Goal: Communication & Community: Answer question/provide support

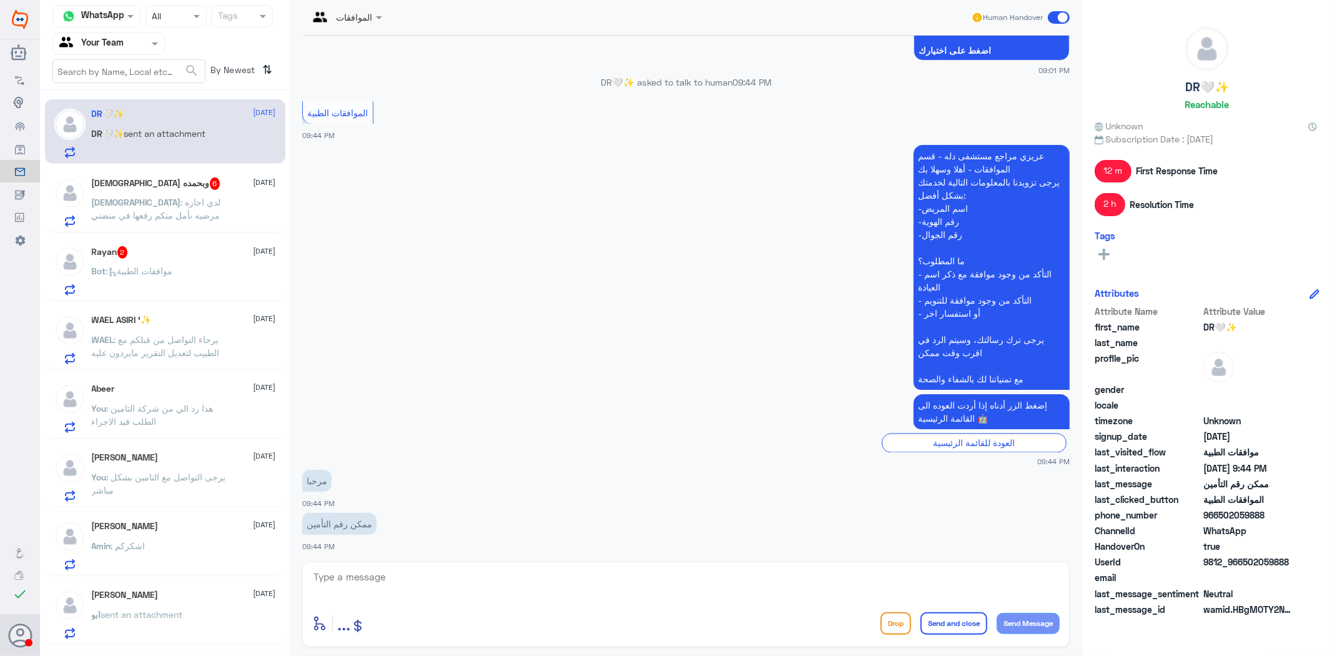
scroll to position [1759, 0]
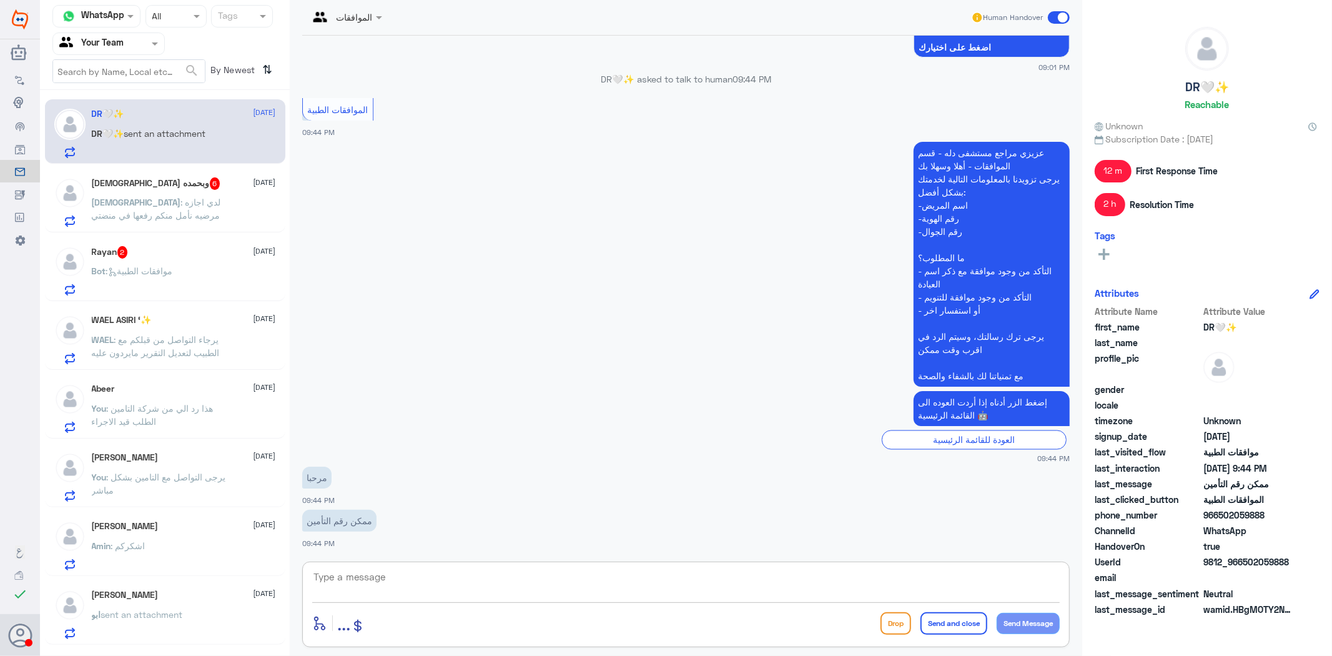
click at [550, 592] on textarea at bounding box center [685, 583] width 747 height 31
type textarea "g"
type textarea "لا يظهر لدينا يمكنك الاطلاع عليه عن طريق التطبيق الخاص في التامين التابع لكم"
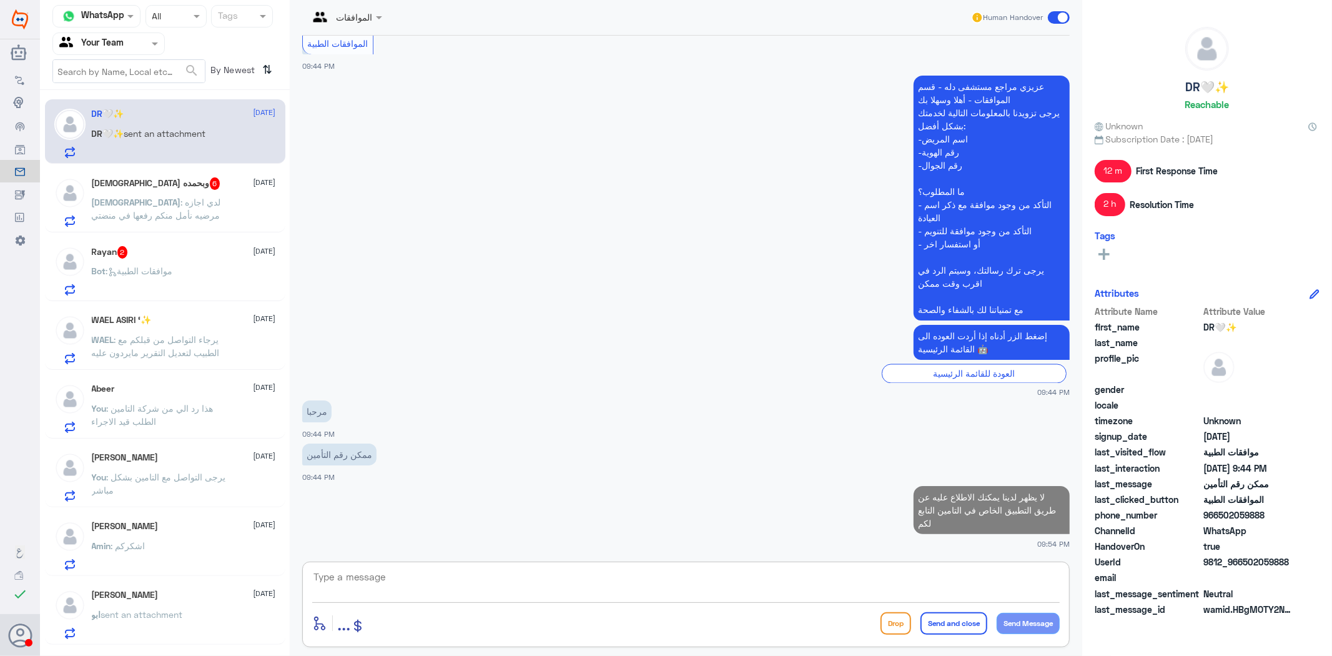
scroll to position [1825, 0]
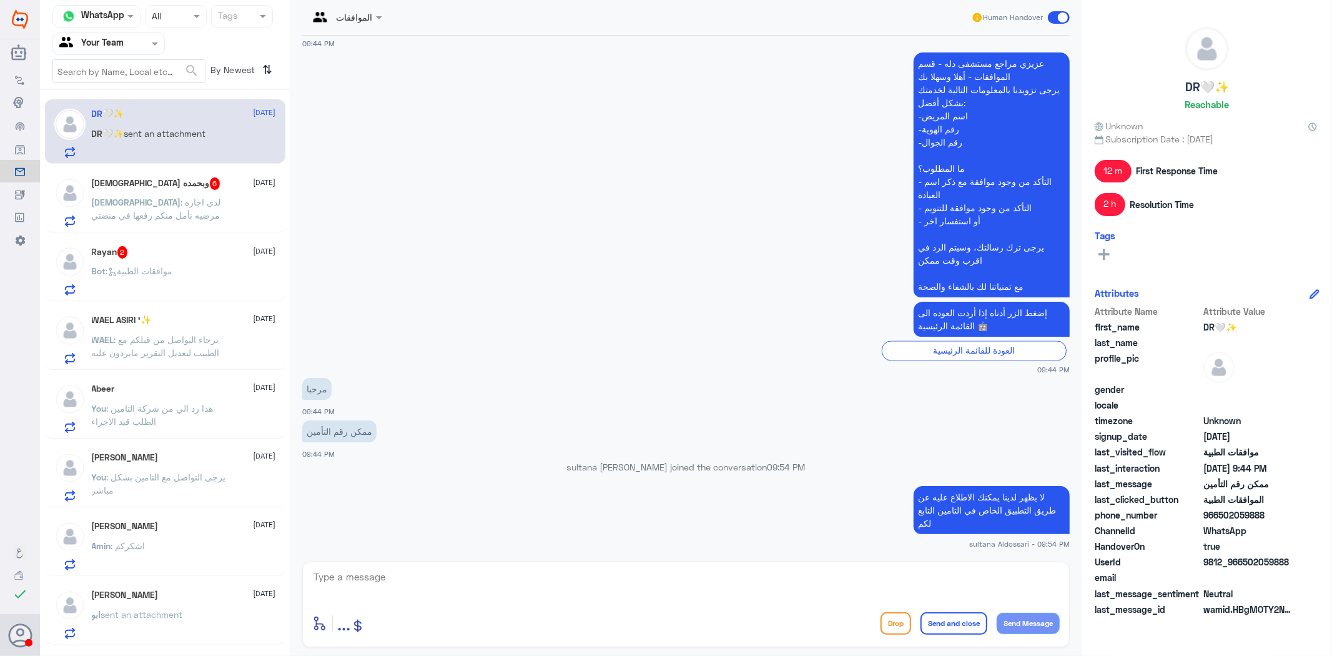
click at [184, 214] on p "سبحان : لدي اجازه مرضيه نأمل منكم رفعها في منضتي" at bounding box center [162, 210] width 140 height 31
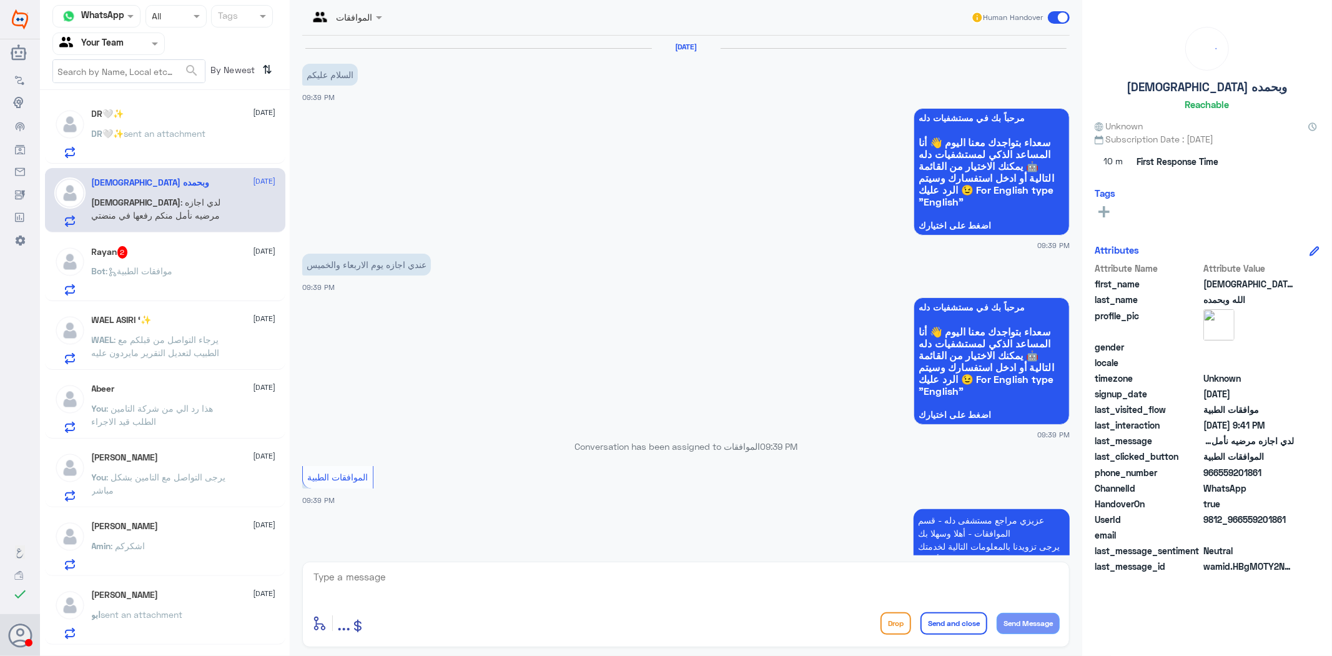
scroll to position [410, 0]
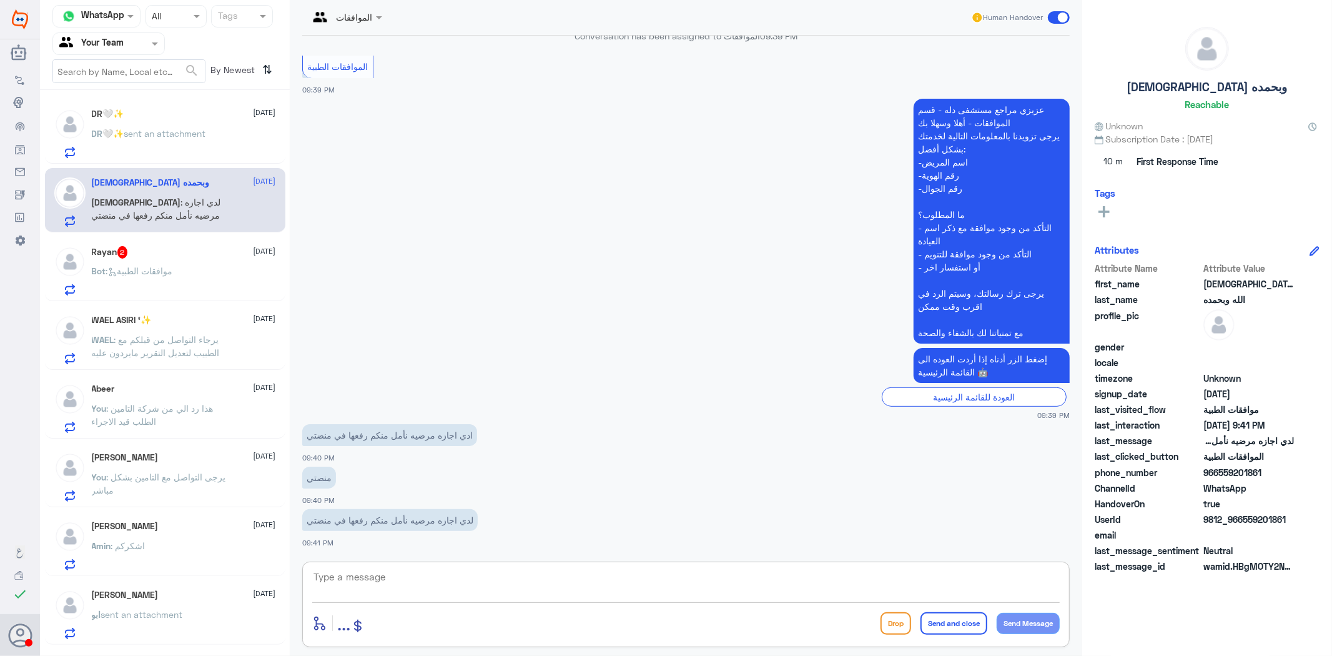
click at [450, 591] on textarea at bounding box center [685, 583] width 747 height 31
type textarea "عزيزي المراجع يرجى التواصل مع قسم الاجازات هنا فقط الموافقات الطبيه"
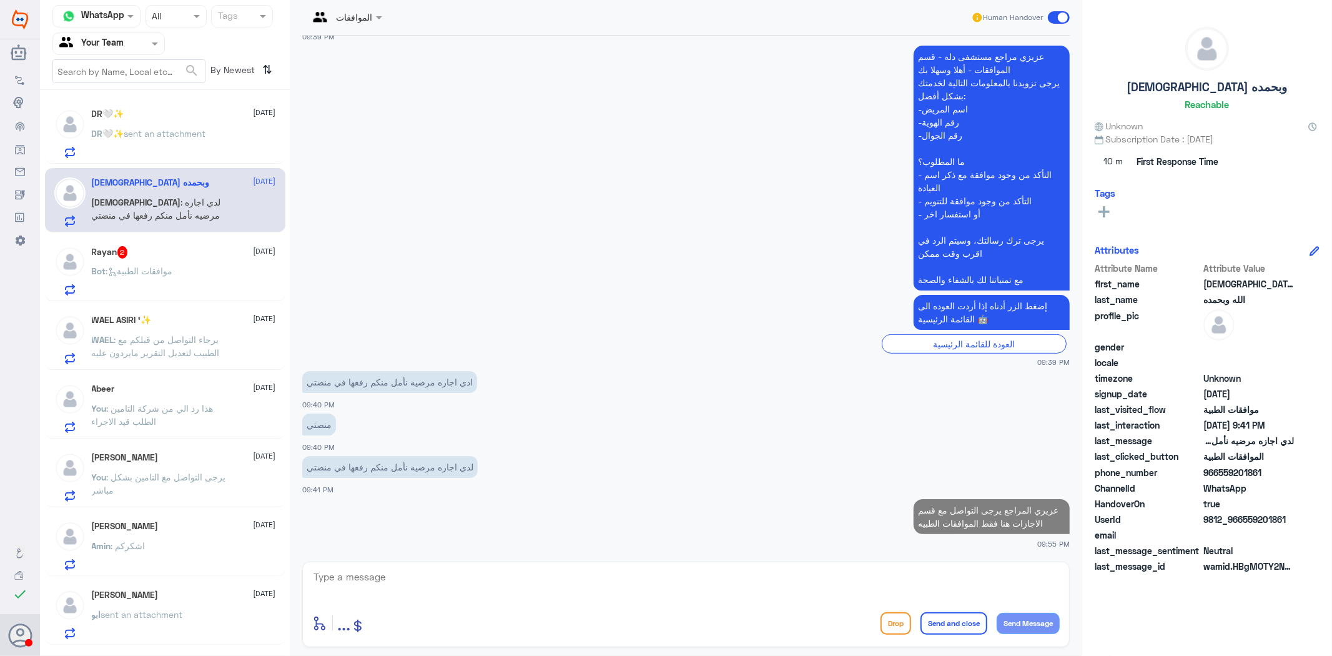
click at [165, 260] on div "Rayan 2 [DATE] Bot : موافقات الطبية" at bounding box center [184, 270] width 184 height 49
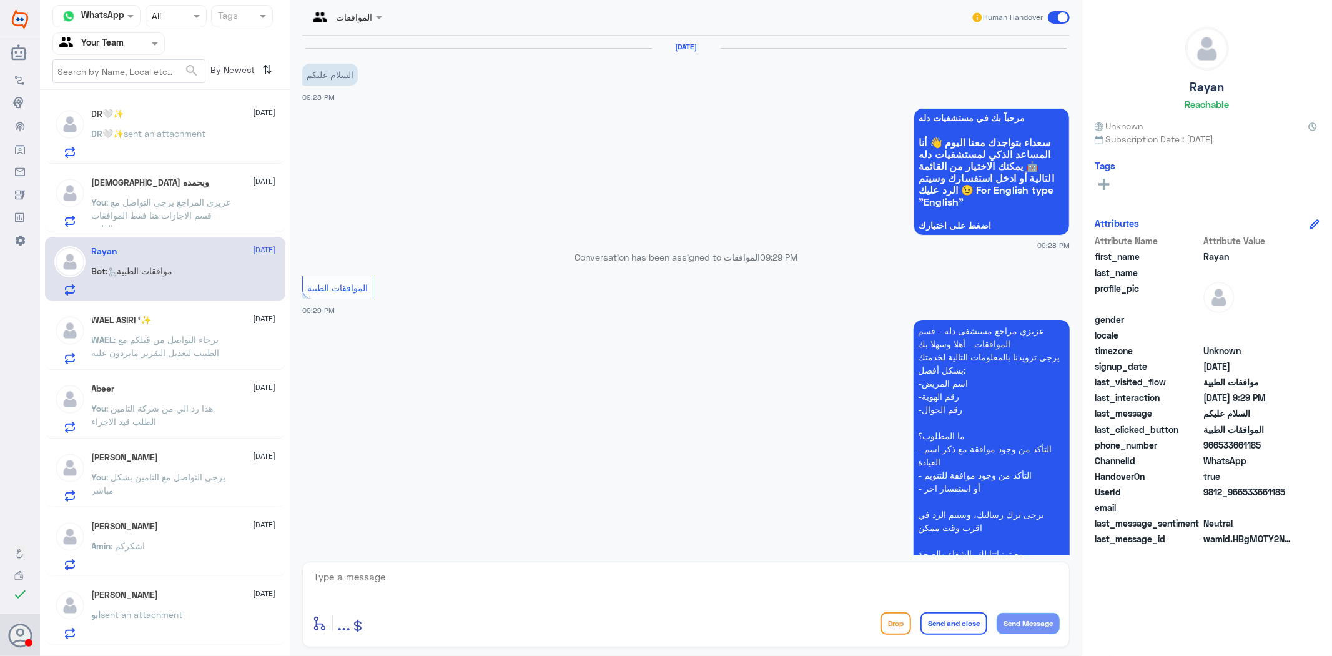
scroll to position [92, 0]
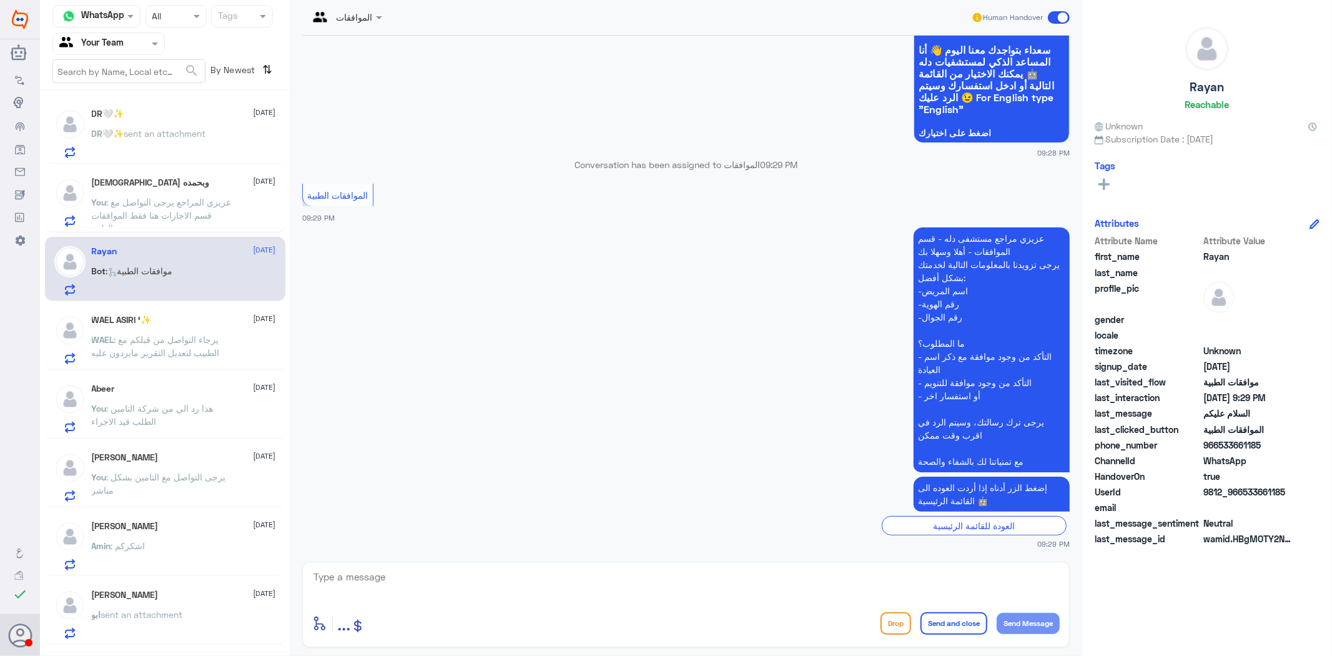
click at [551, 581] on textarea at bounding box center [685, 583] width 747 height 31
type textarea "مرحبا كيف اقدر اساعدك"
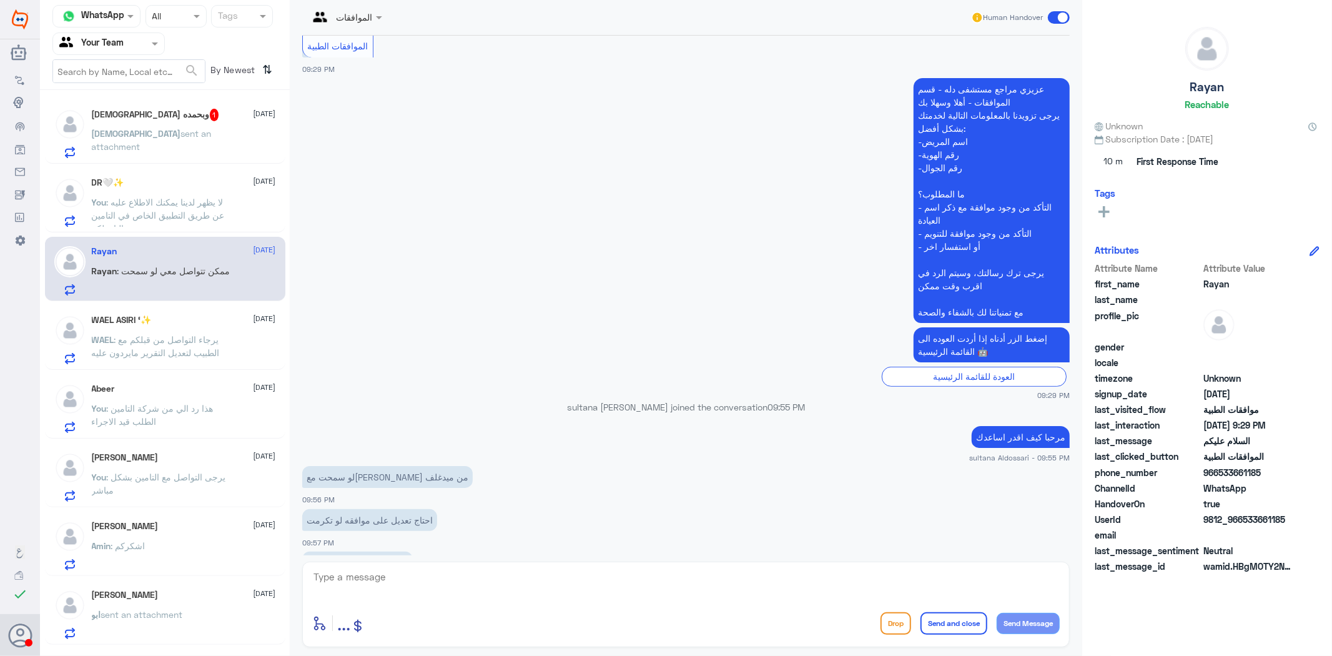
scroll to position [347, 0]
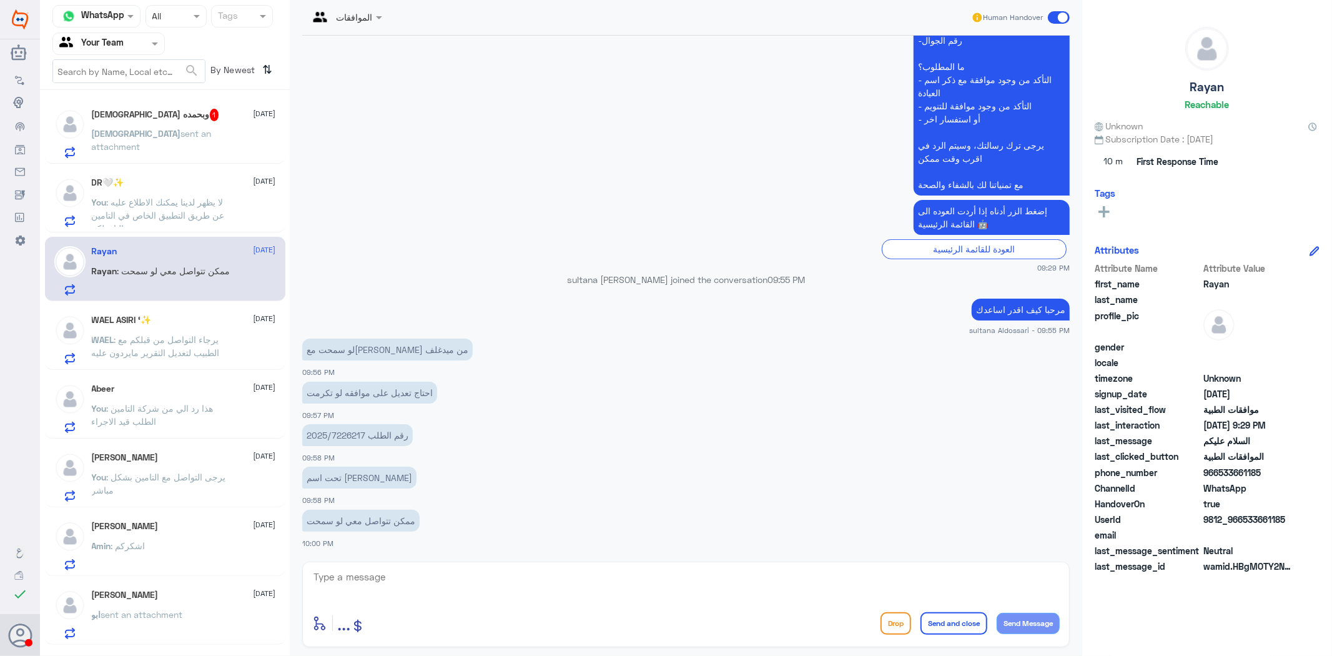
click at [335, 428] on p "رقم الطلب 2025/7226217" at bounding box center [357, 435] width 111 height 22
click at [366, 434] on p "رقم الطلب 2025/7226217" at bounding box center [357, 435] width 111 height 22
drag, startPoint x: 367, startPoint y: 434, endPoint x: 310, endPoint y: 433, distance: 56.2
click at [310, 433] on p "رقم الطلب 2025/7226217" at bounding box center [357, 435] width 111 height 22
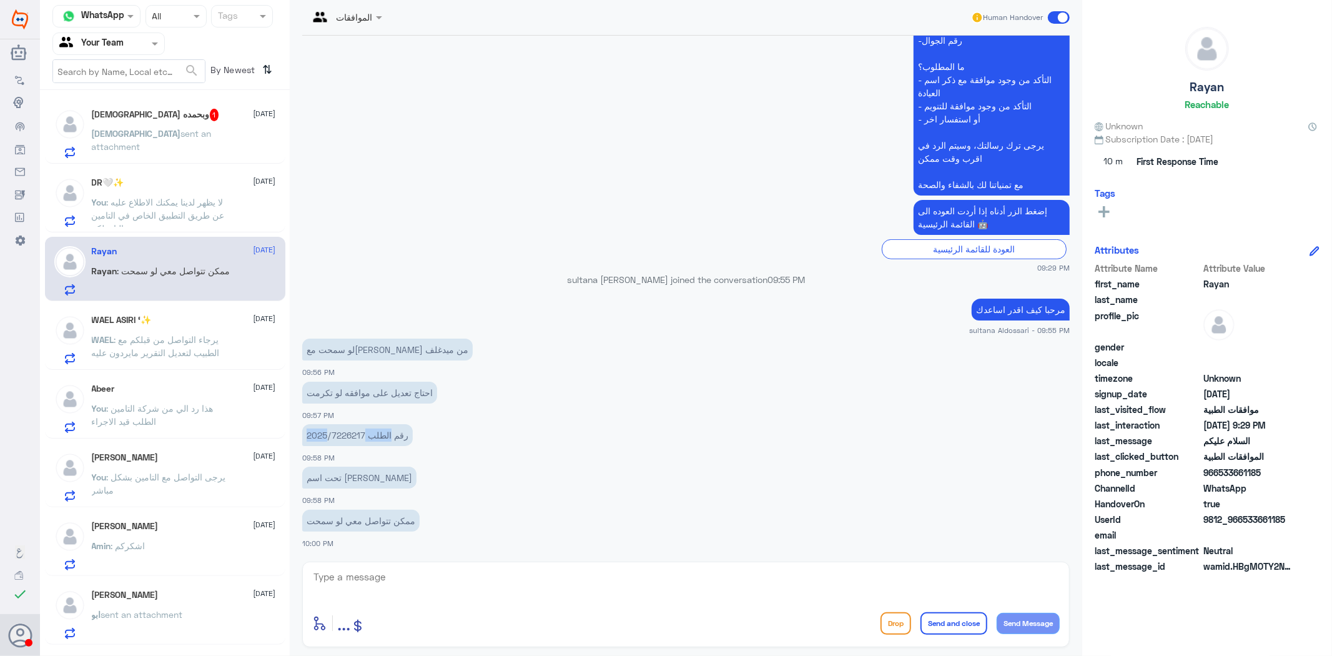
click at [313, 433] on p "رقم الطلب 2025/7226217" at bounding box center [357, 435] width 111 height 22
drag, startPoint x: 358, startPoint y: 431, endPoint x: 351, endPoint y: 431, distance: 6.9
click at [351, 431] on p "رقم الطلب 2025/7226217" at bounding box center [357, 435] width 111 height 22
drag, startPoint x: 363, startPoint y: 435, endPoint x: 319, endPoint y: 431, distance: 43.9
click at [319, 431] on p "رقم الطلب 2025/7226217" at bounding box center [357, 435] width 111 height 22
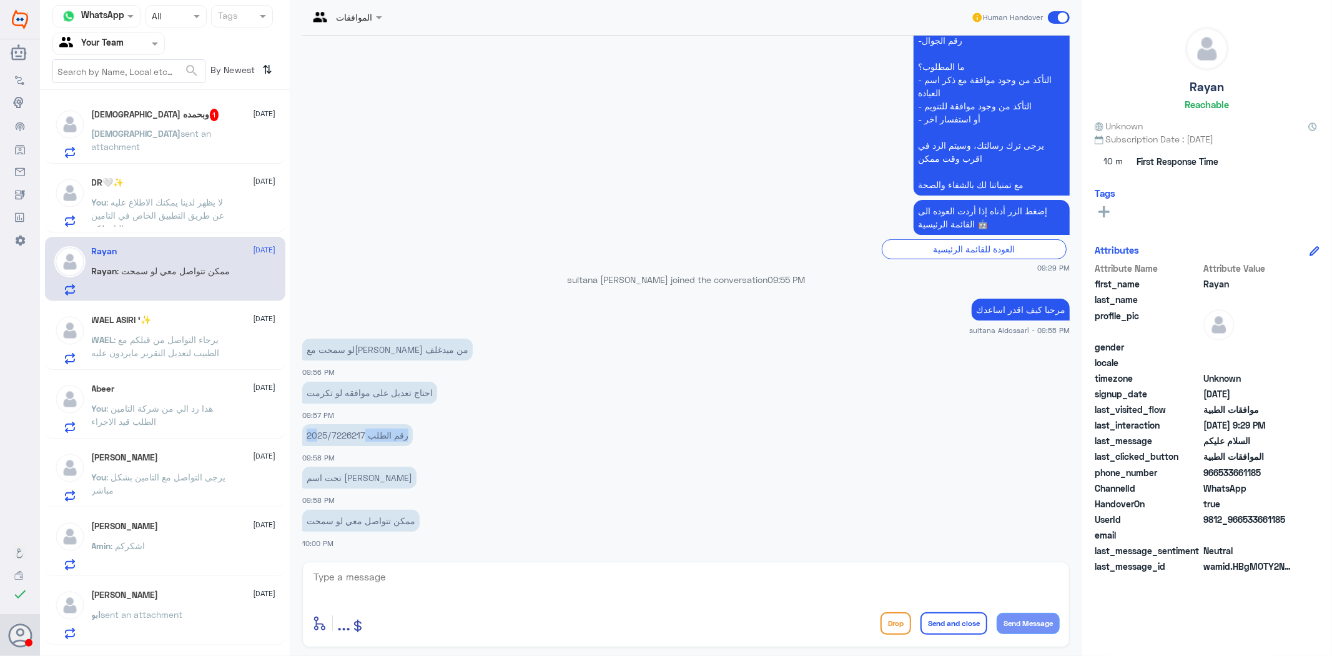
click at [319, 431] on p "رقم الطلب 2025/7226217" at bounding box center [357, 435] width 111 height 22
drag, startPoint x: 307, startPoint y: 429, endPoint x: 364, endPoint y: 438, distance: 57.5
click at [364, 438] on p "رقم الطلب 2025/7226217" at bounding box center [357, 435] width 111 height 22
copy p "2025/7226217"
click at [432, 583] on textarea at bounding box center [685, 583] width 747 height 31
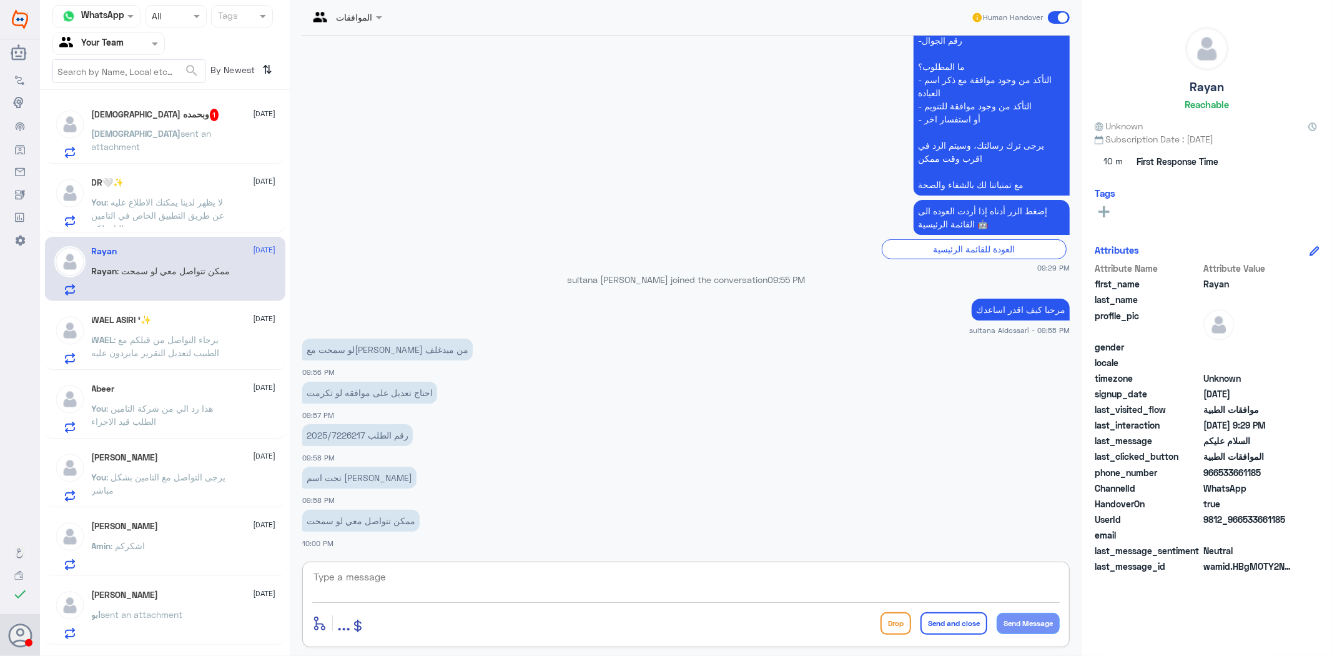
type textarea "g"
type textarea "h"
type textarea "ا"
type textarea "طلب الحليب عليه موافقه"
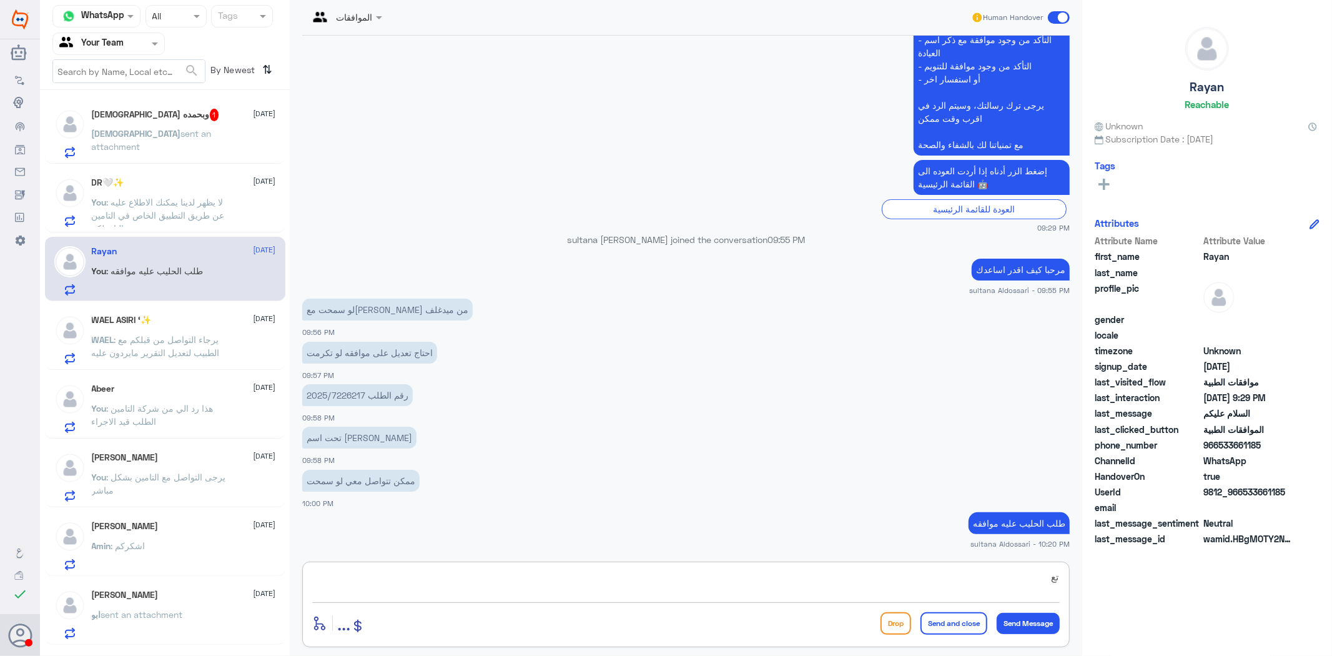
type textarea "ت"
click at [161, 141] on p "[DEMOGRAPHIC_DATA] sent an attachment" at bounding box center [162, 142] width 140 height 31
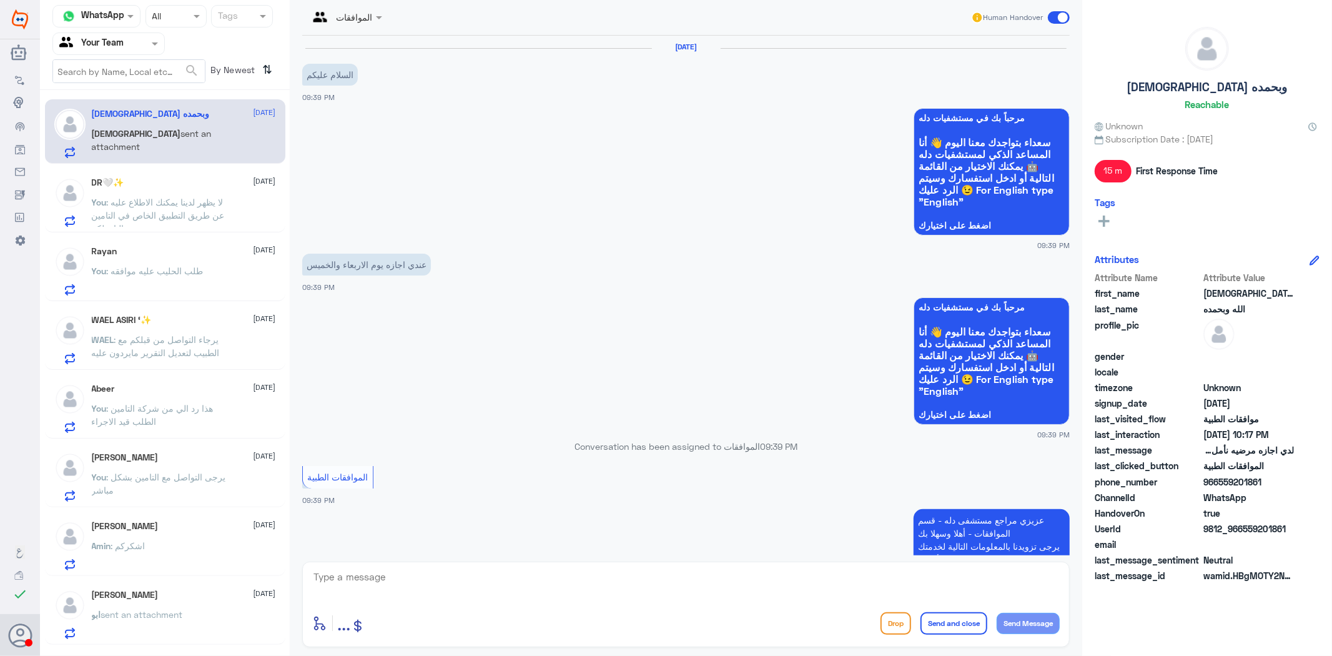
scroll to position [529, 0]
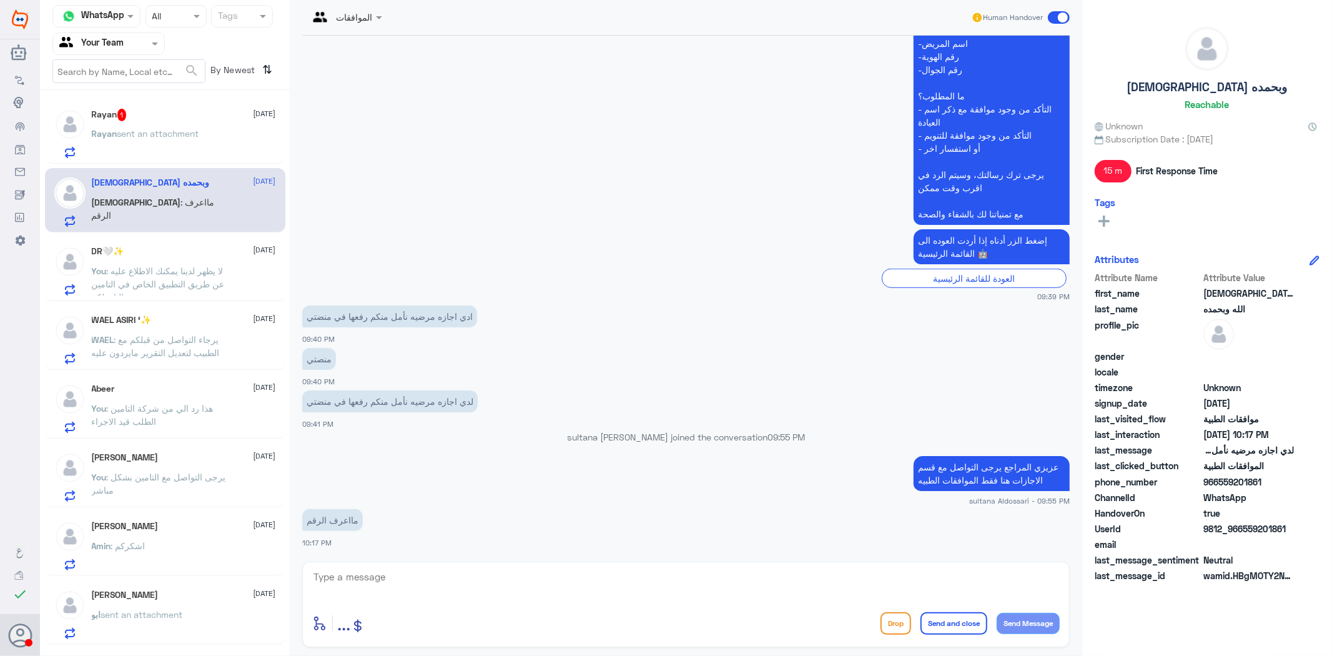
click at [164, 129] on span "sent an attachment" at bounding box center [158, 133] width 82 height 11
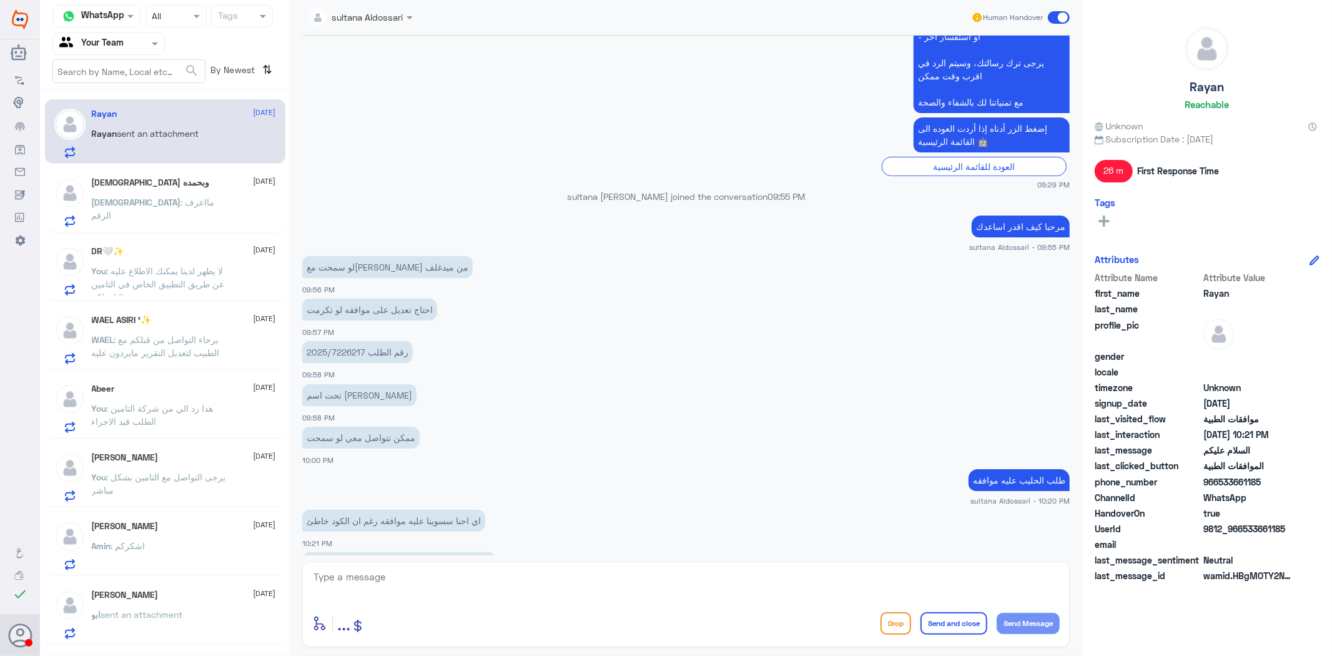
scroll to position [495, 0]
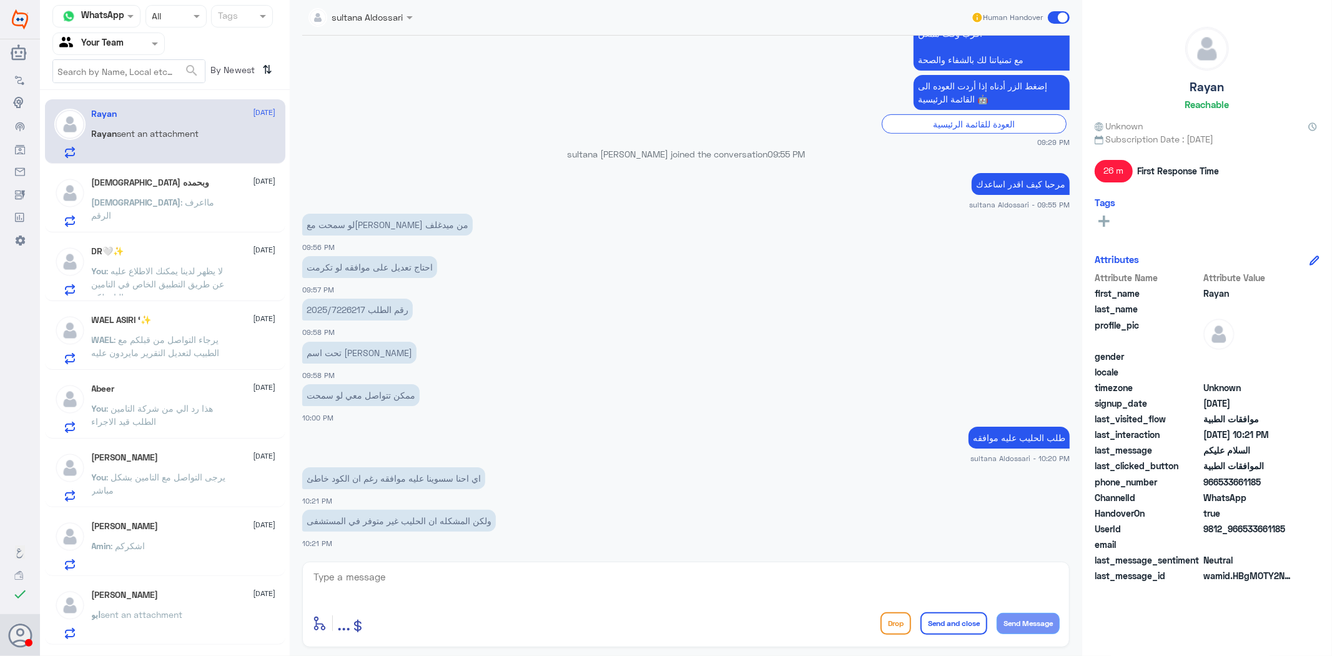
click at [528, 571] on textarea at bounding box center [685, 583] width 747 height 31
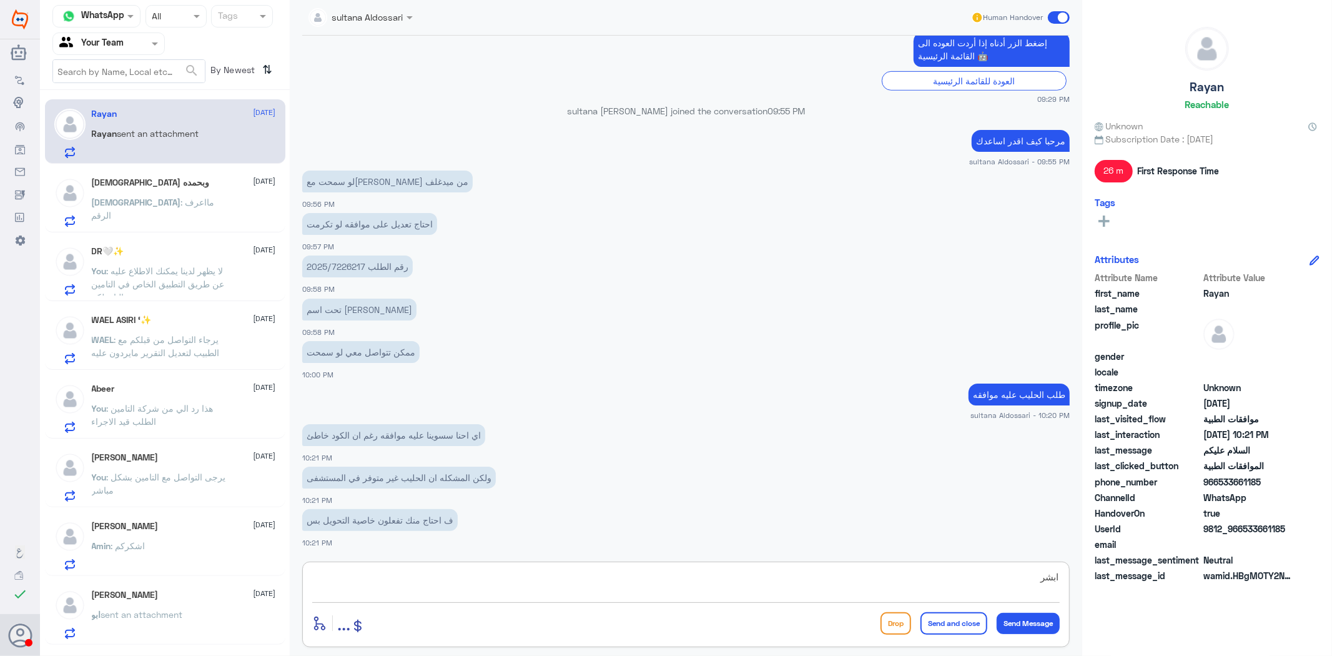
type textarea "ابشر"
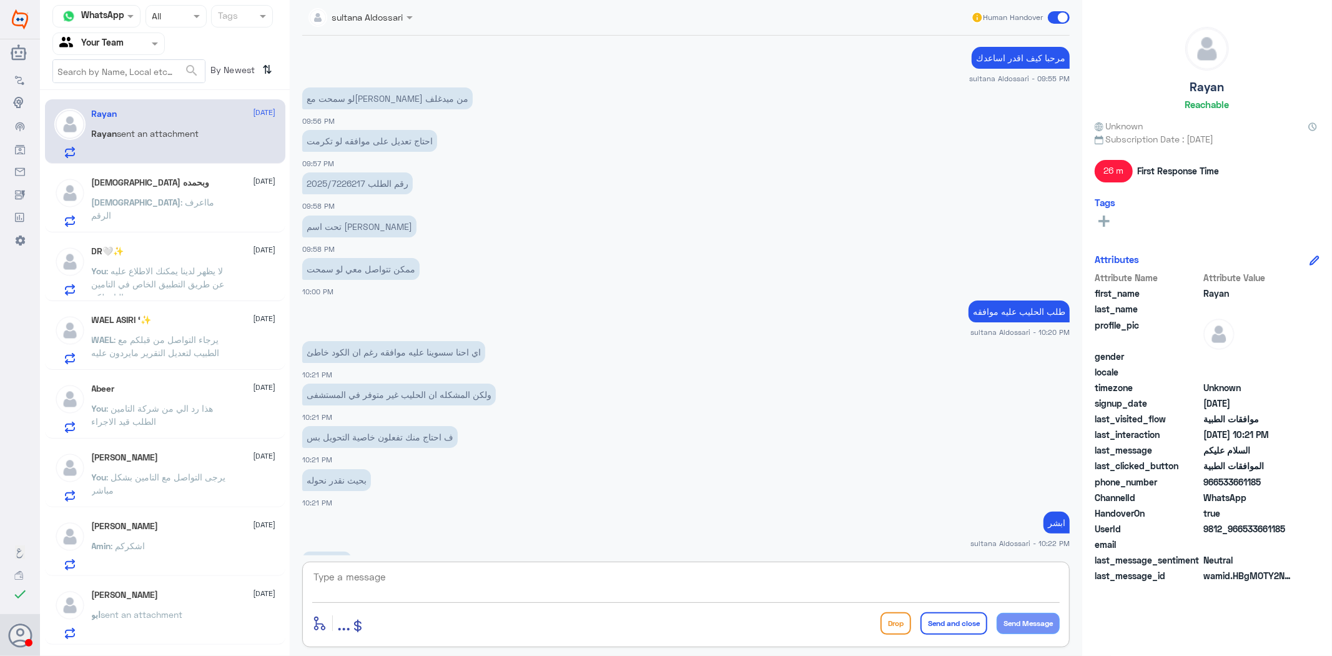
scroll to position [662, 0]
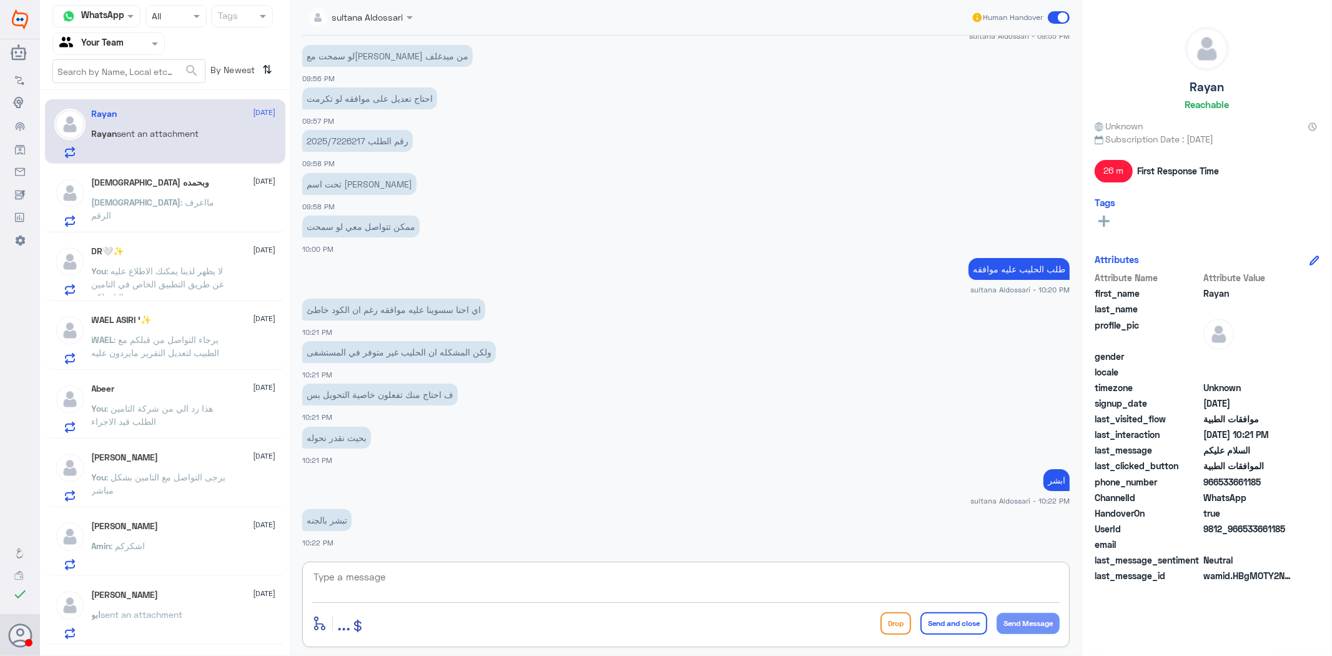
click at [506, 586] on textarea at bounding box center [685, 583] width 747 height 31
click at [1024, 575] on textarea "تم ارسال التحويل" at bounding box center [685, 583] width 747 height 31
click at [1022, 576] on textarea "تم ارسال التحويل" at bounding box center [685, 583] width 747 height 31
type textarea "تم ارسال طلب التحويل"
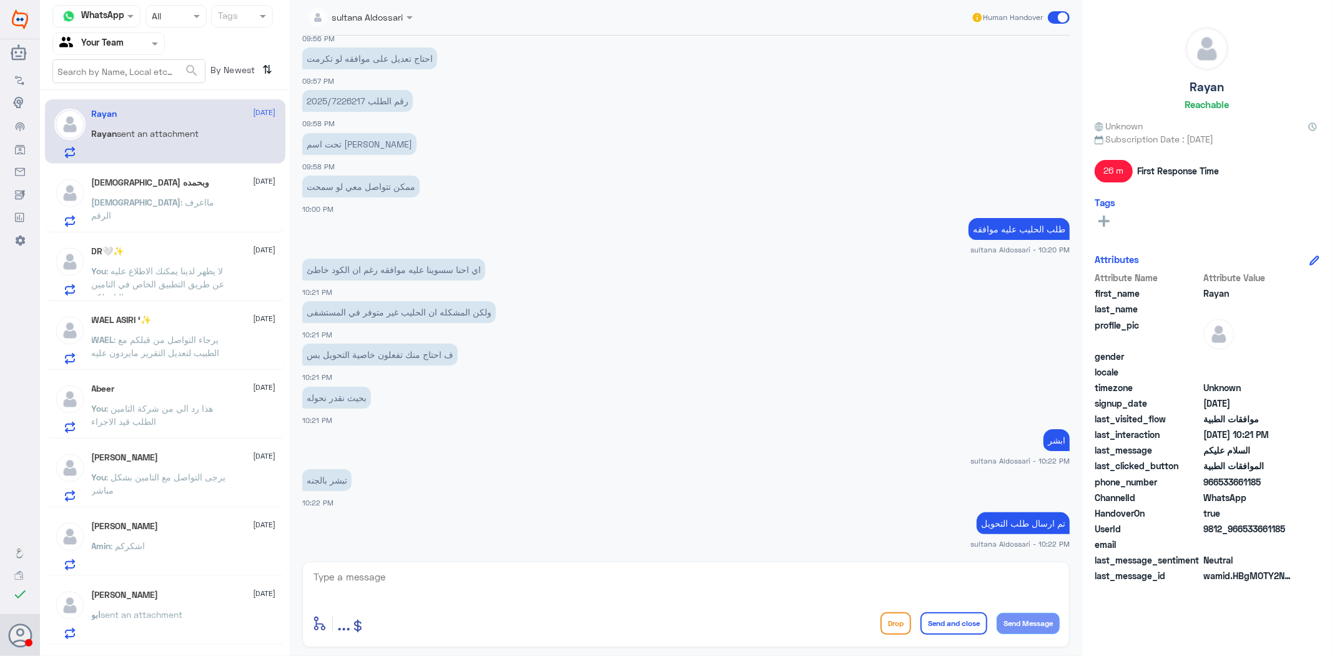
click at [149, 206] on span "[DEMOGRAPHIC_DATA]" at bounding box center [136, 202] width 89 height 11
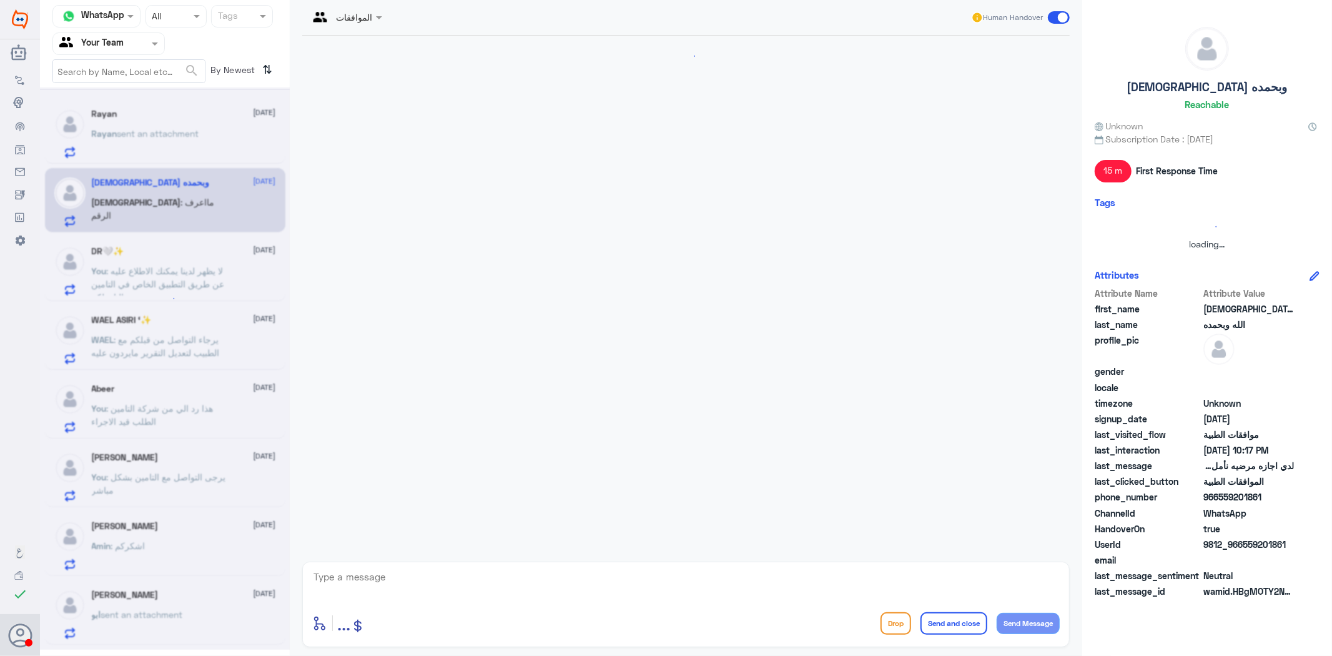
scroll to position [529, 0]
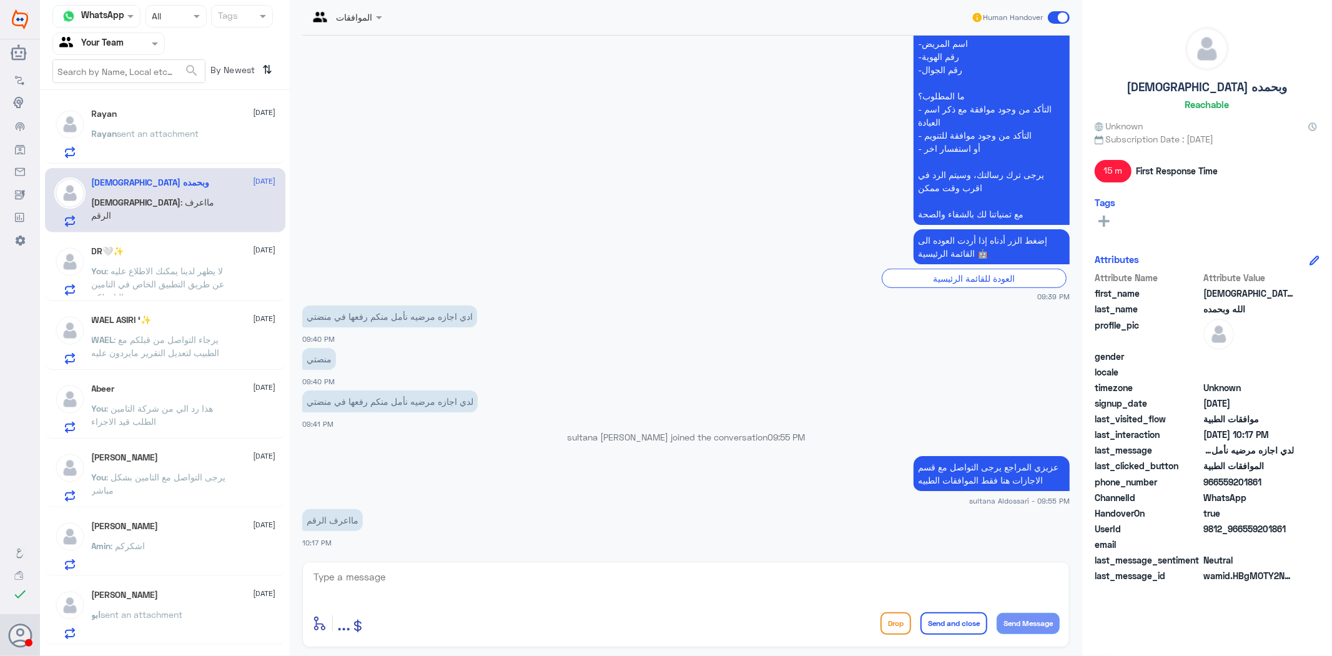
click at [652, 591] on textarea at bounding box center [685, 583] width 747 height 31
type textarea "عن طريق التطبيق ضمن قائمة الخيارات"
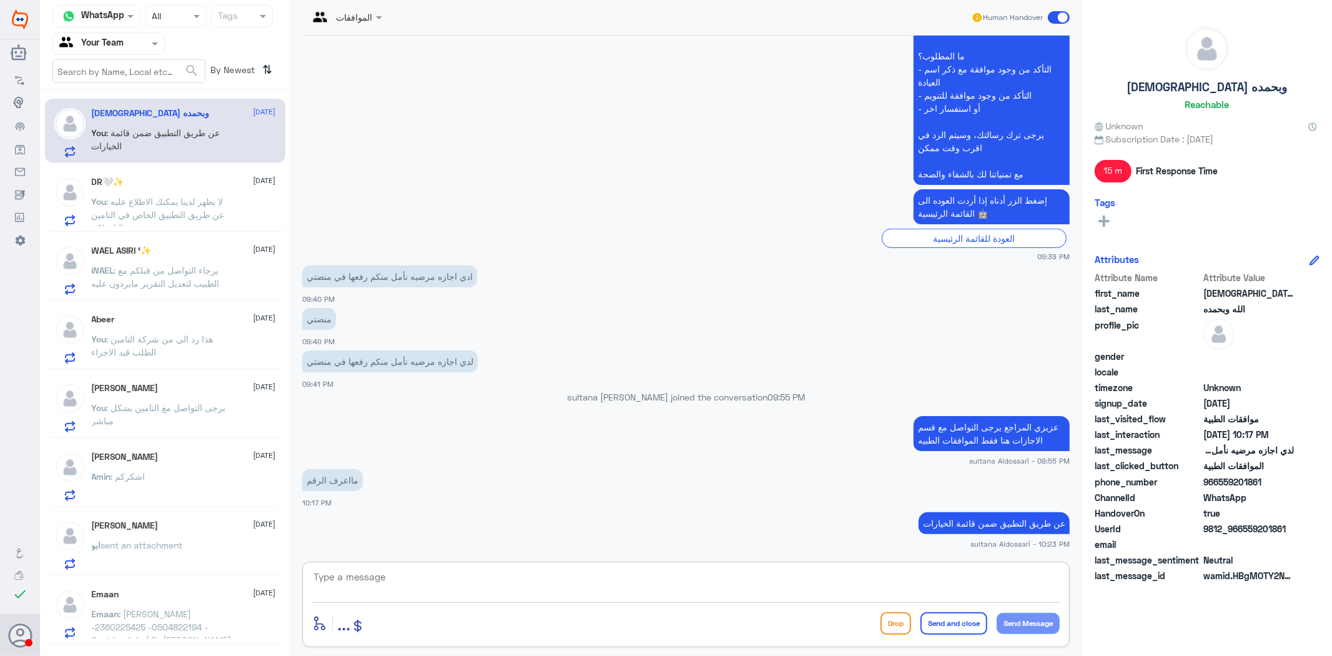
scroll to position [0, 0]
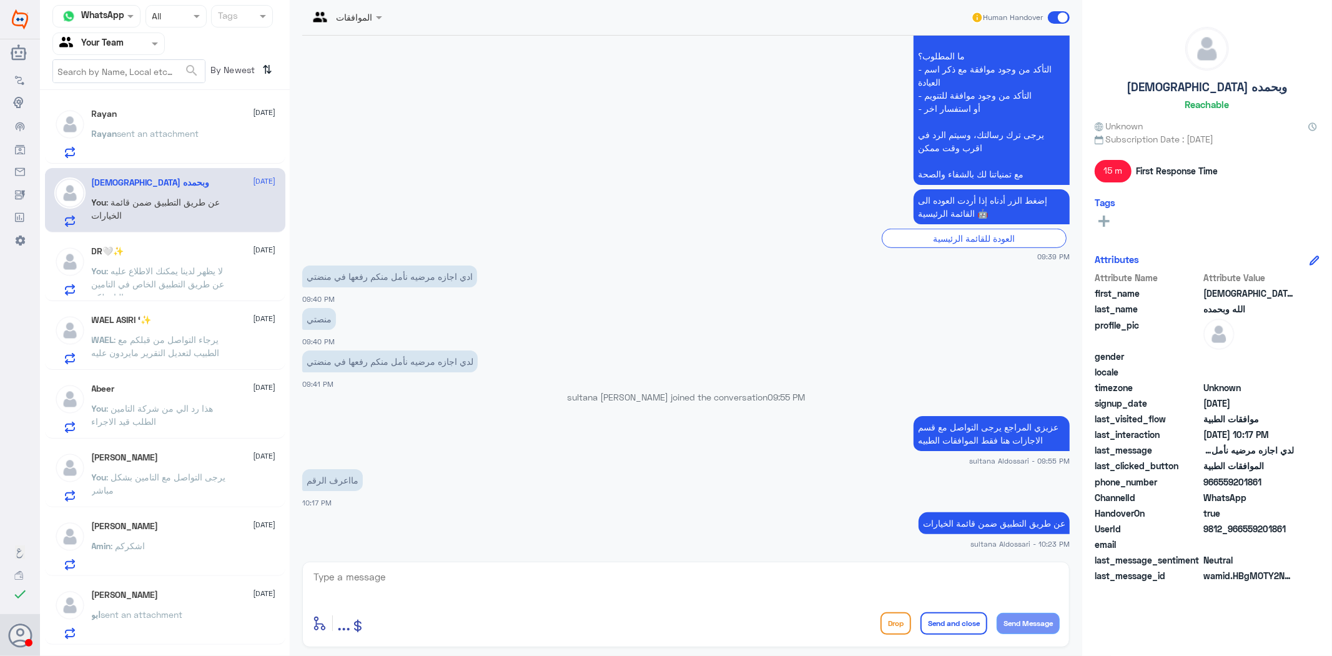
click at [165, 129] on span "sent an attachment" at bounding box center [158, 133] width 82 height 11
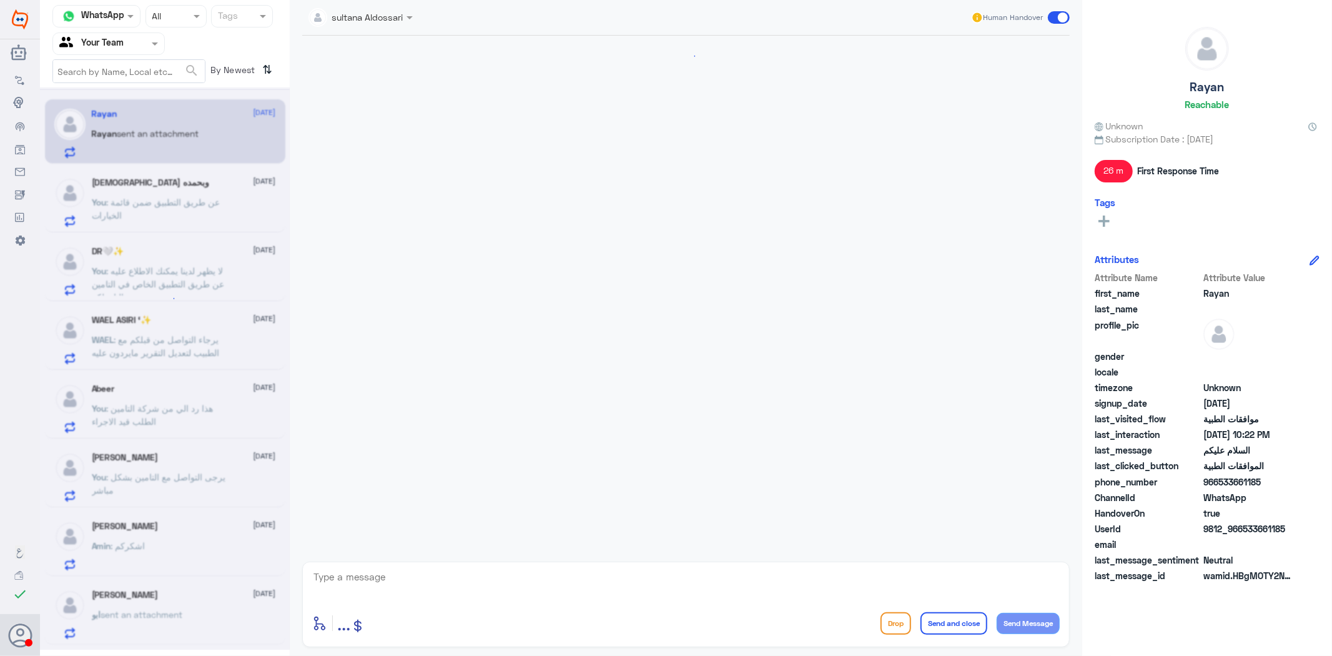
scroll to position [702, 0]
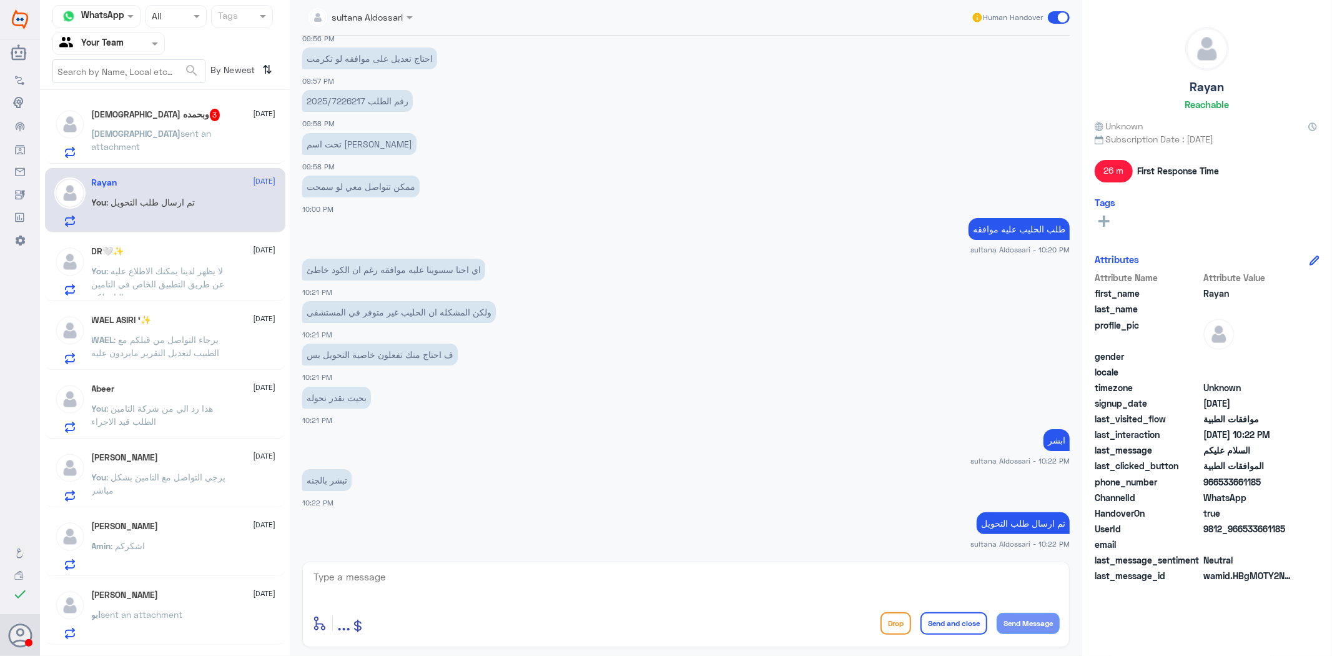
click at [129, 121] on h5 "[DEMOGRAPHIC_DATA] وبحمده 3" at bounding box center [156, 115] width 129 height 12
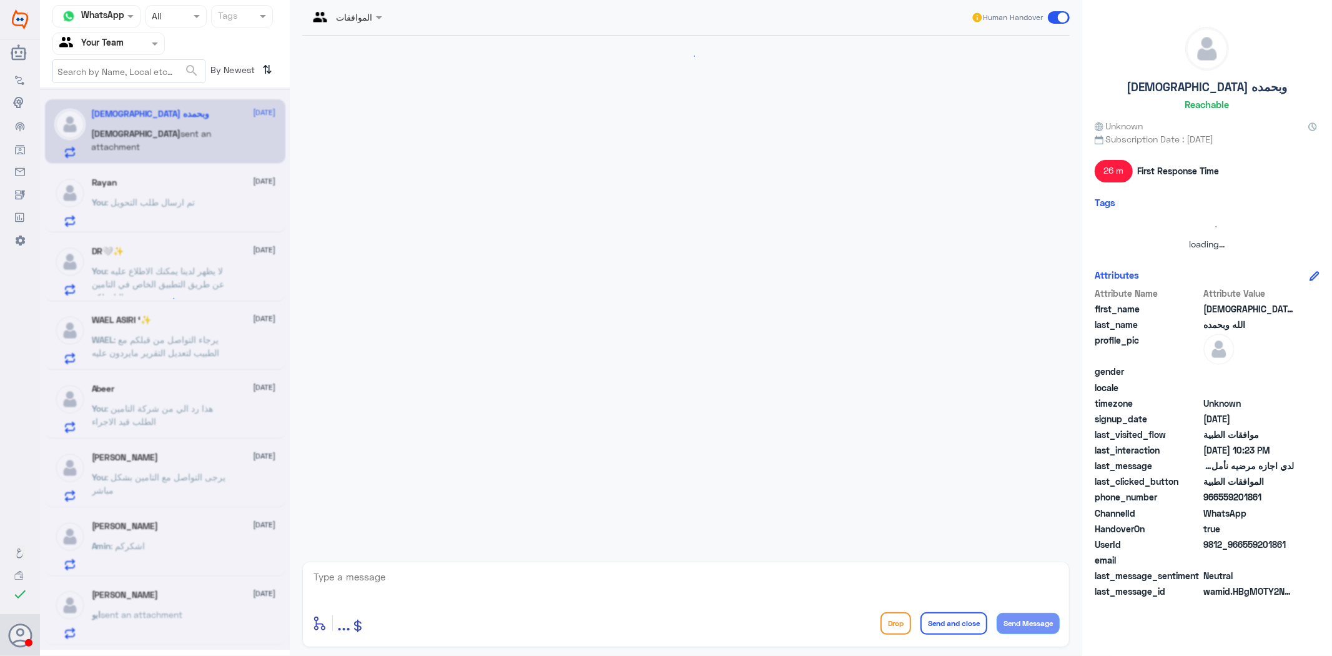
scroll to position [697, 0]
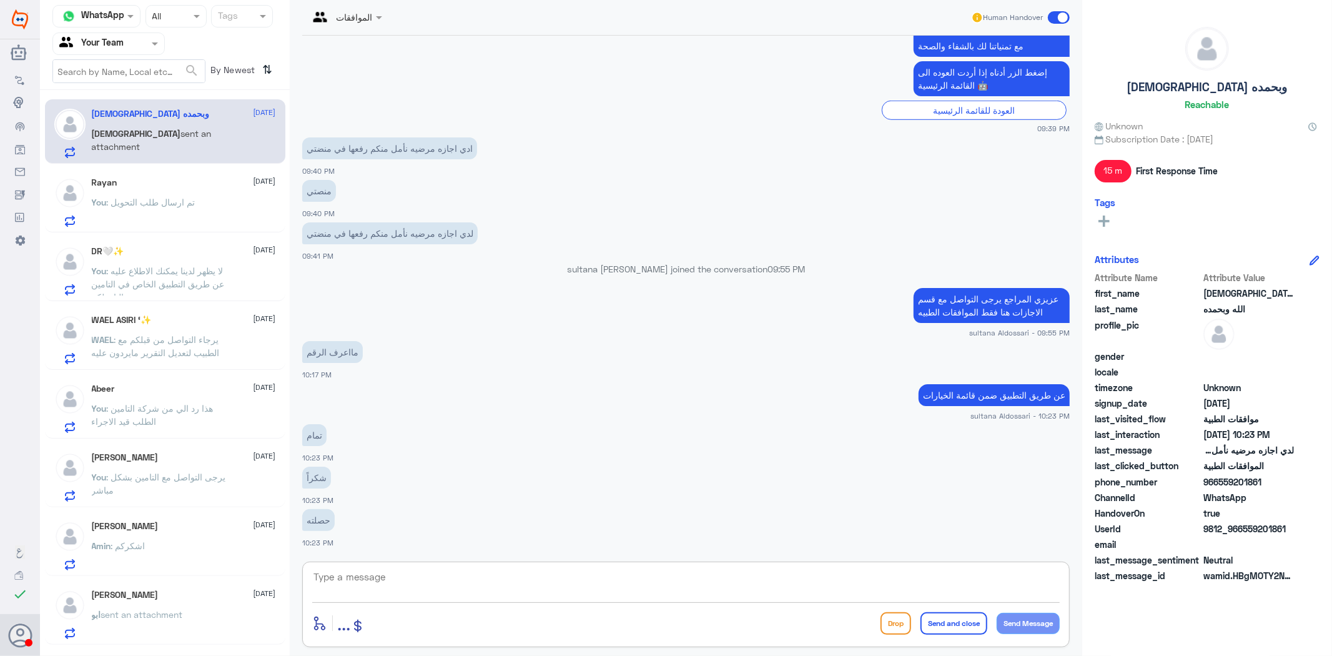
click at [441, 589] on textarea at bounding box center [685, 583] width 747 height 31
type textarea "العفوء"
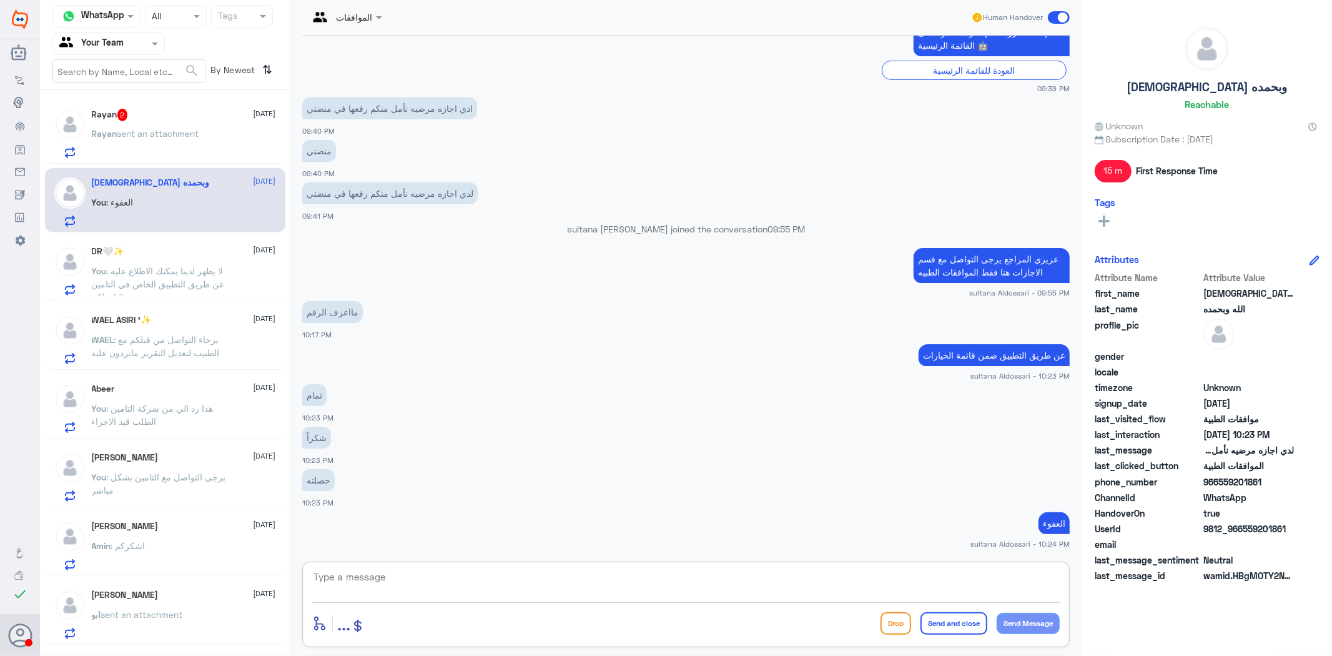
click at [123, 125] on div "Rayan 2 [DATE] [PERSON_NAME] sent an attachment" at bounding box center [184, 133] width 184 height 49
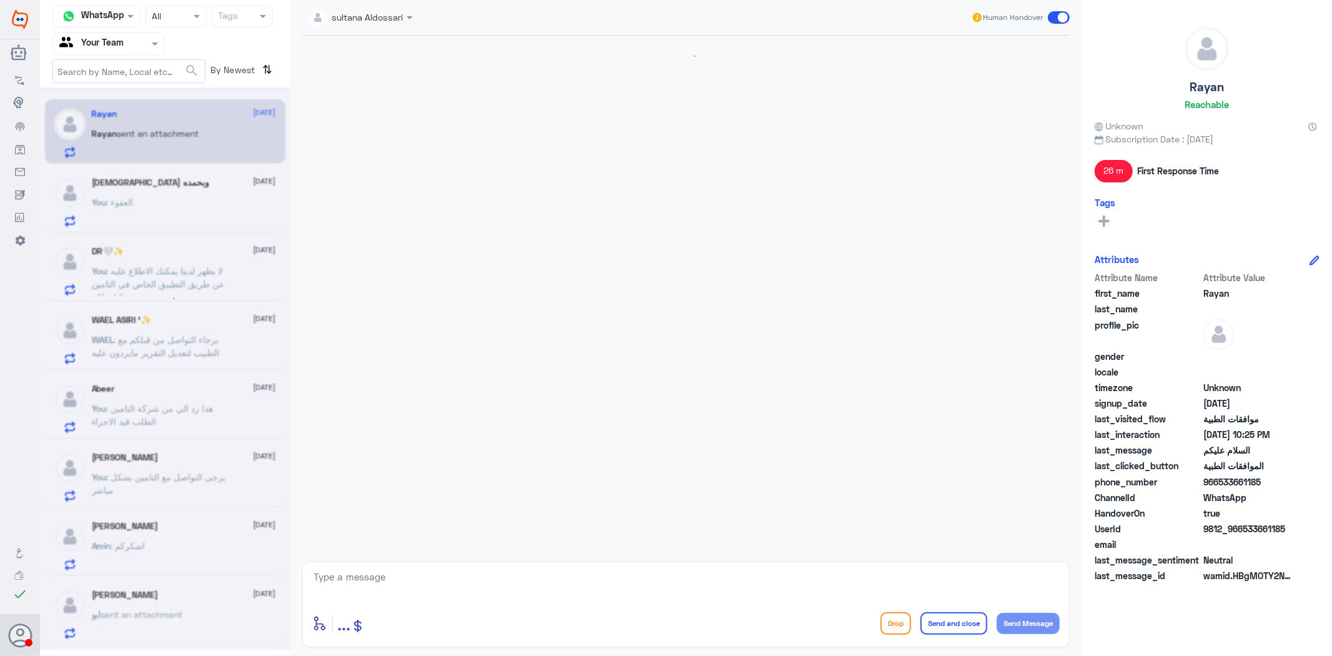
scroll to position [788, 0]
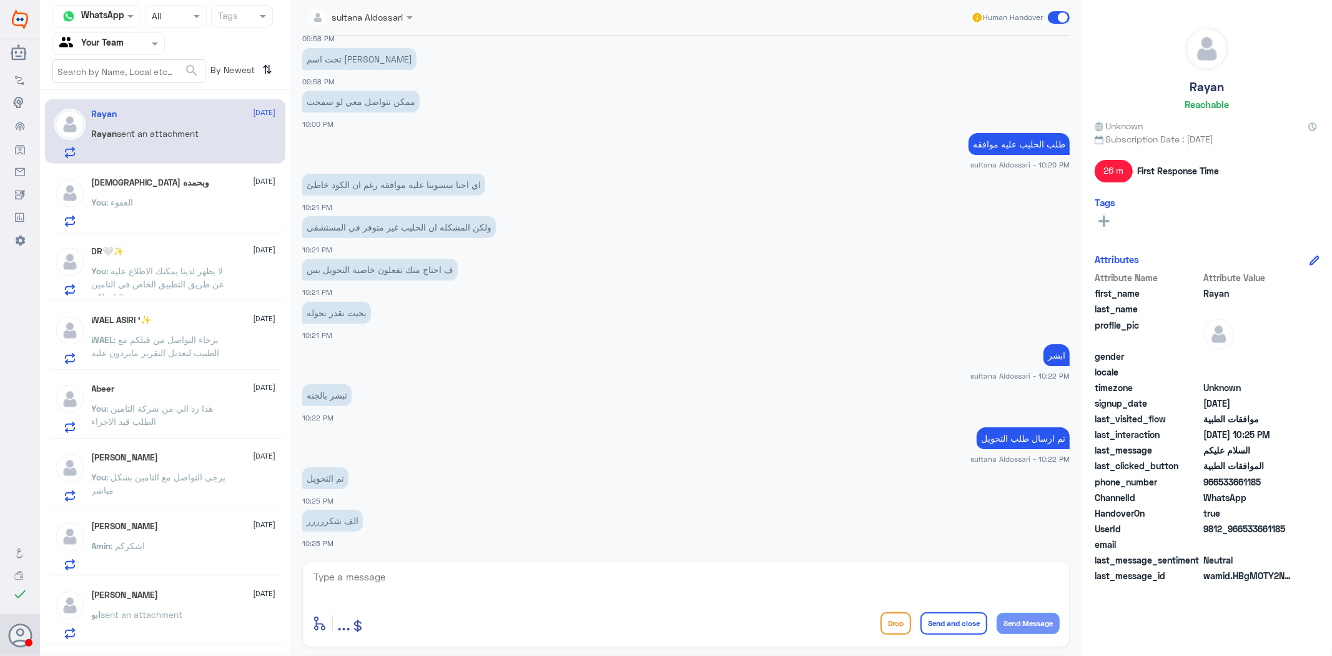
click at [408, 574] on textarea at bounding box center [685, 583] width 747 height 31
type textarea "h"
type textarea "العفو"
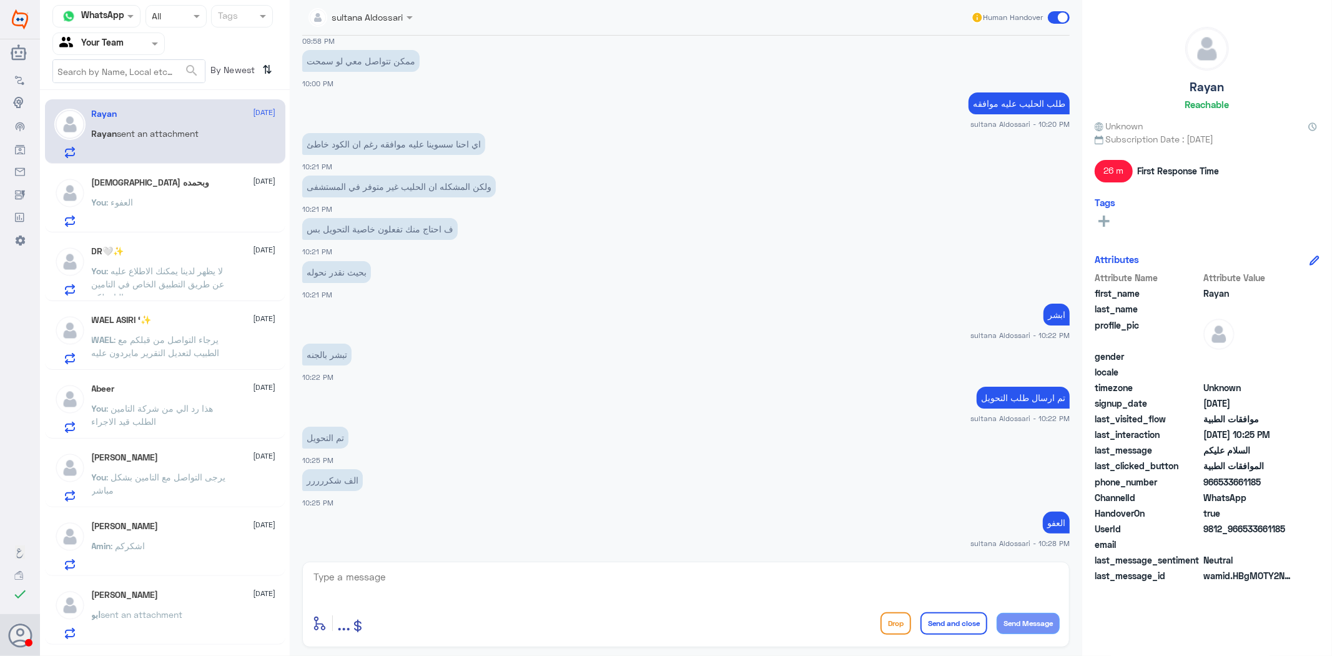
click at [175, 195] on div "[DEMOGRAPHIC_DATA] وبحمده [DATE] You : العفوء" at bounding box center [184, 201] width 184 height 49
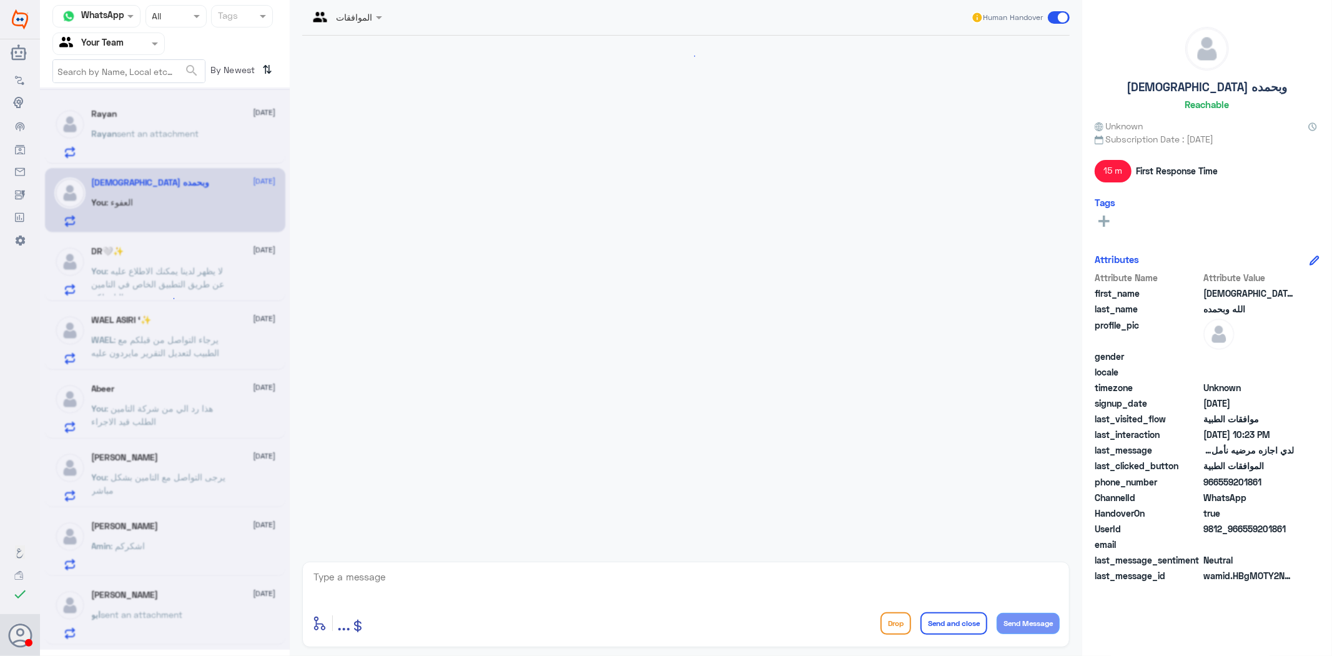
scroll to position [737, 0]
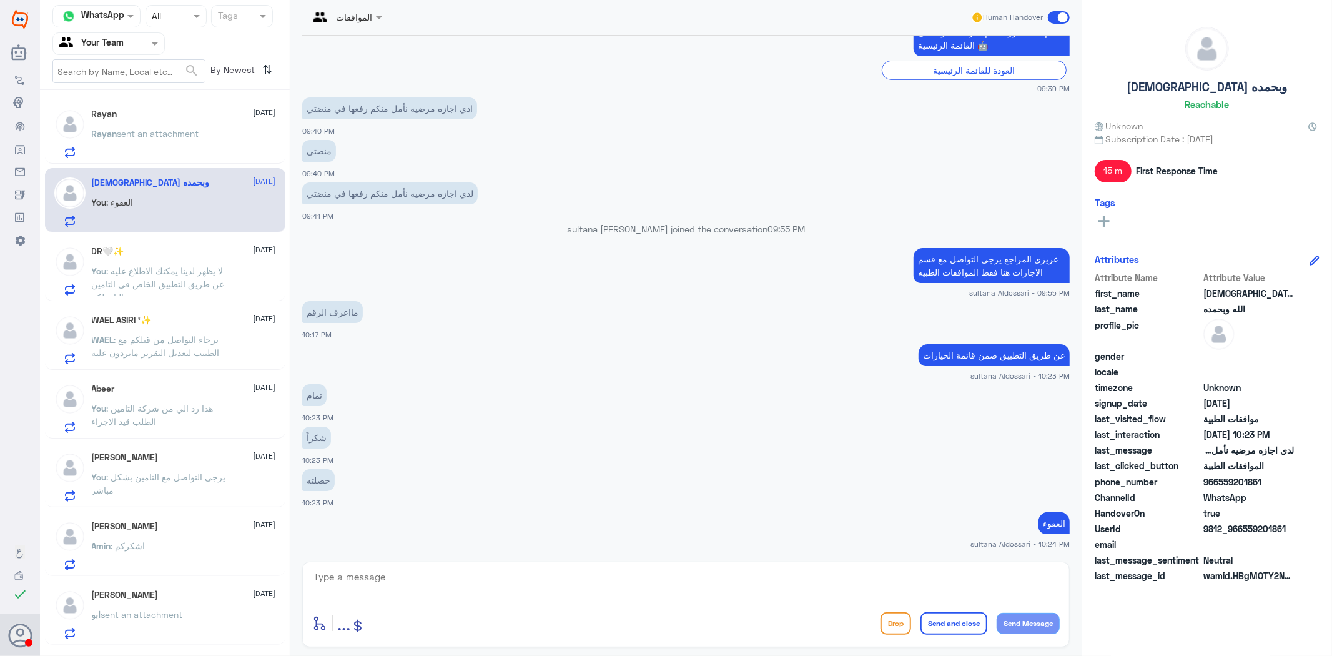
click at [174, 114] on div "Rayan [DATE]" at bounding box center [184, 114] width 184 height 11
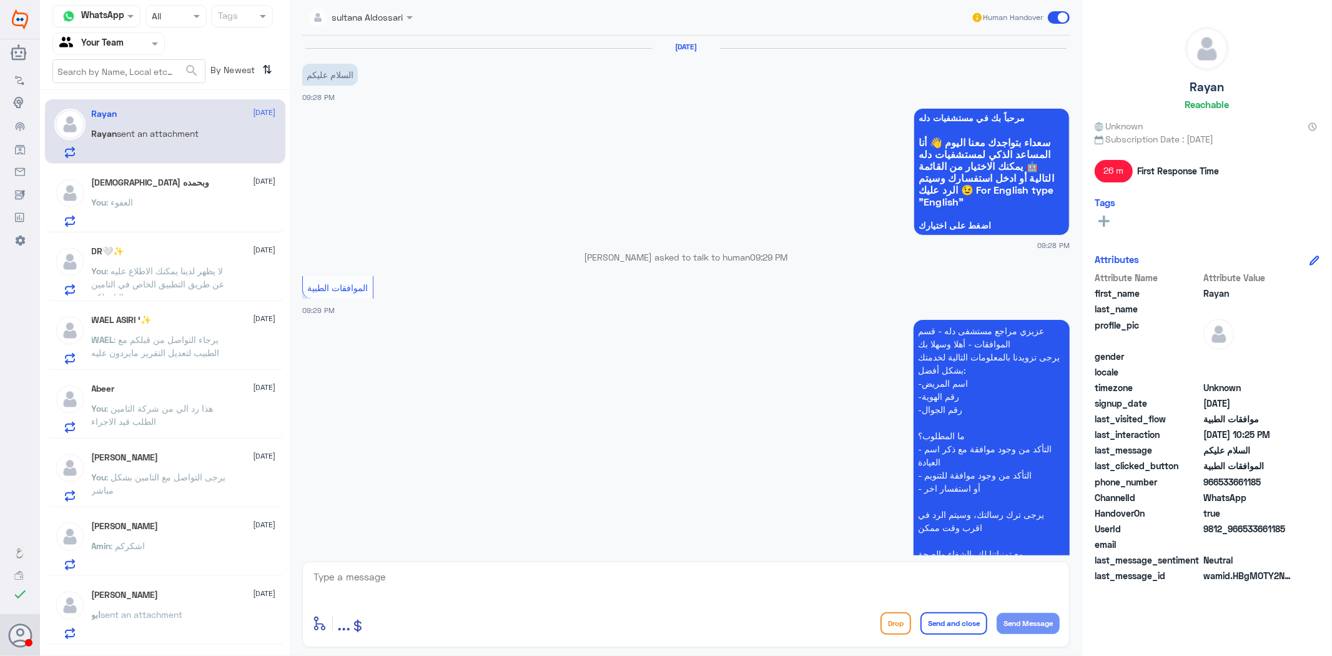
scroll to position [827, 0]
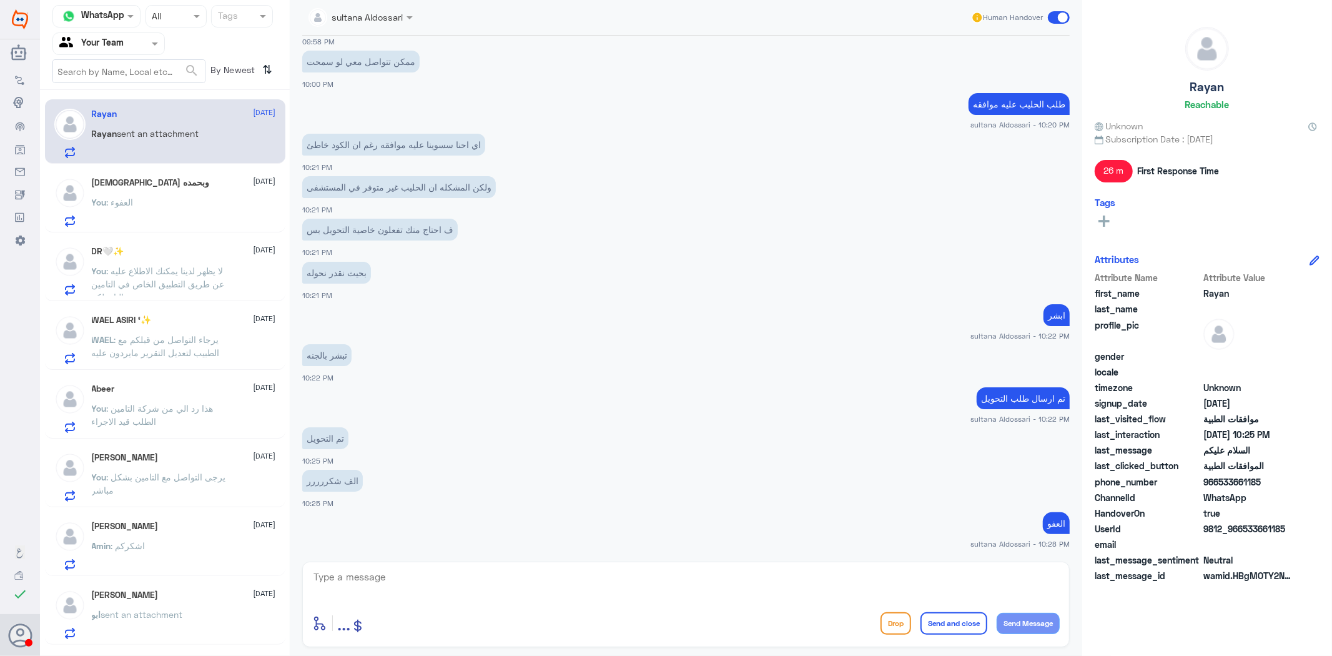
click at [116, 41] on input "text" at bounding box center [93, 43] width 69 height 14
click at [112, 97] on div "Your Inbox" at bounding box center [108, 111] width 112 height 29
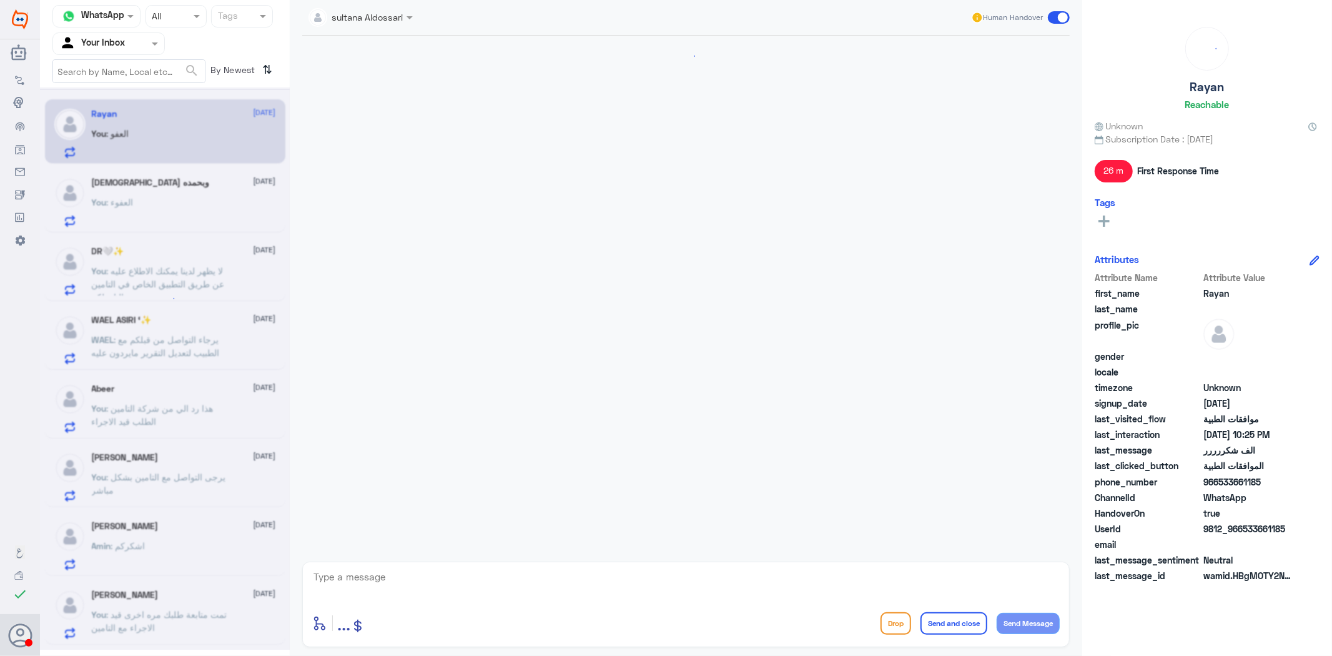
scroll to position [827, 0]
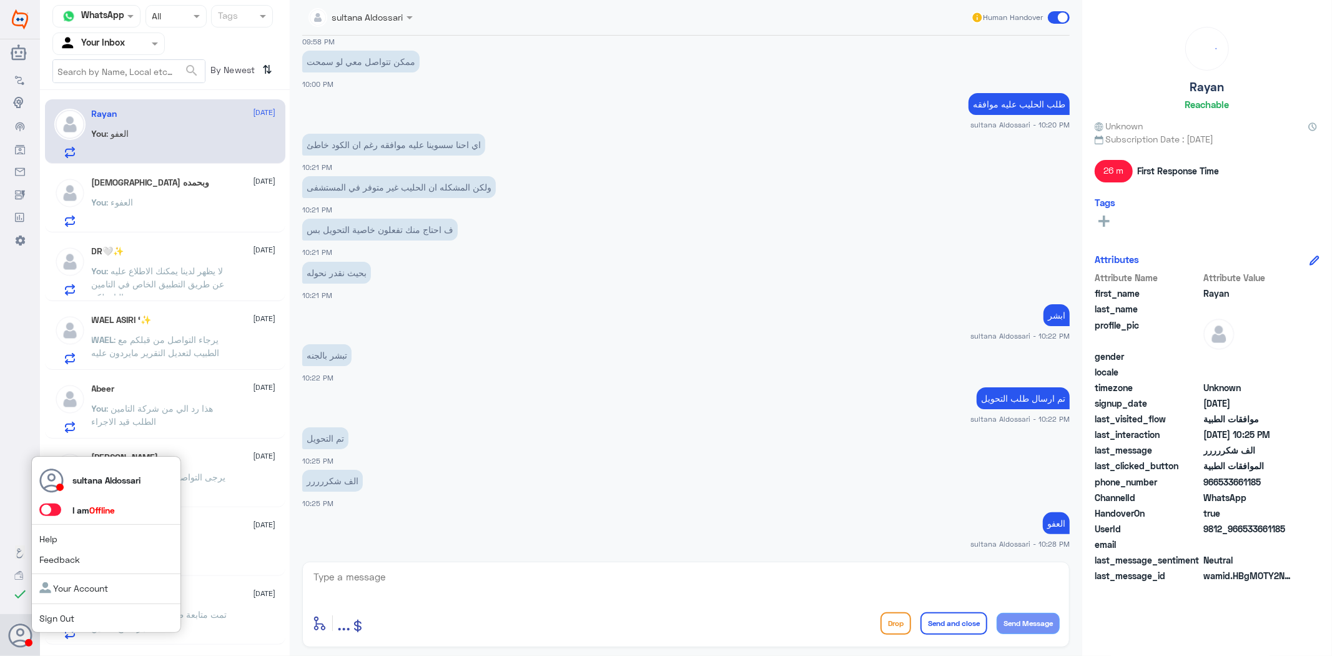
click at [5, 644] on div "sultana Aldossari I am Offline Help Feedback Your Account Sign Out" at bounding box center [20, 635] width 40 height 42
click at [39, 622] on div "sultana Aldossari I am Offline Help Feedback Your Account Sign Out" at bounding box center [106, 544] width 150 height 177
click at [52, 621] on link "Sign Out" at bounding box center [56, 618] width 35 height 11
